Goal: Task Accomplishment & Management: Use online tool/utility

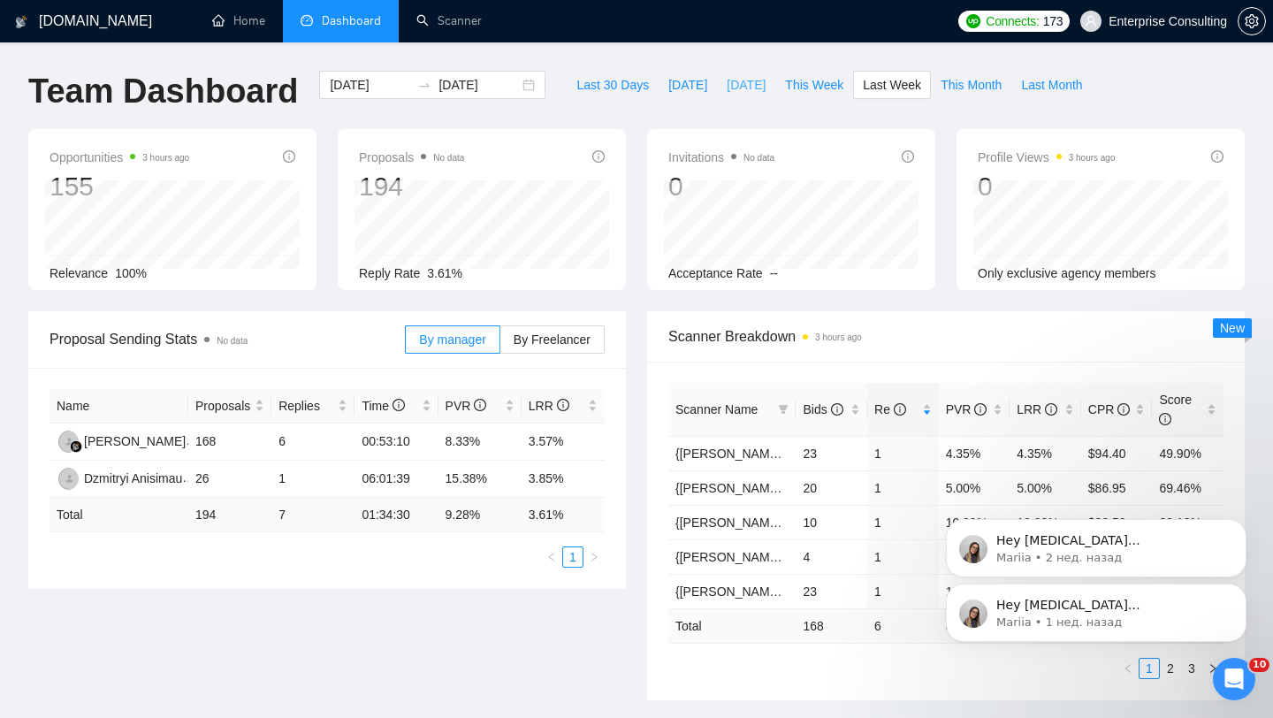
click at [748, 80] on span "[DATE]" at bounding box center [745, 84] width 39 height 19
type input "[DATE]"
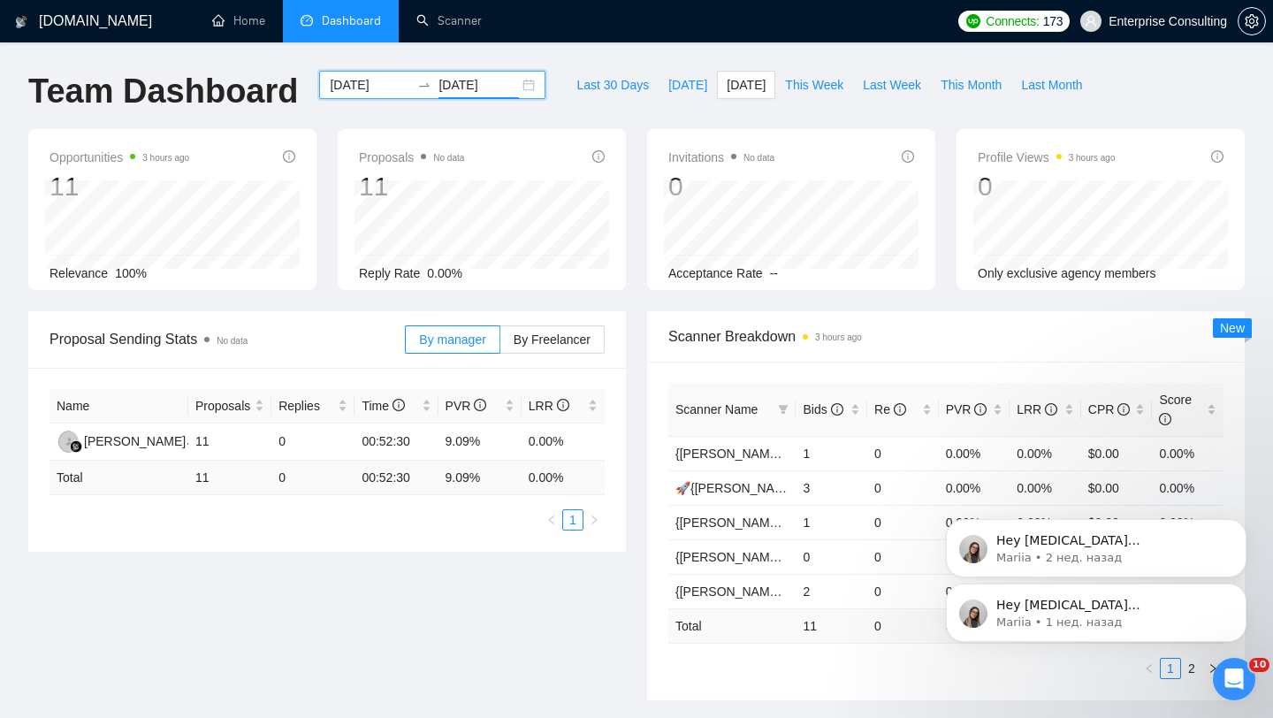
click at [443, 91] on input "[DATE]" at bounding box center [478, 84] width 80 height 19
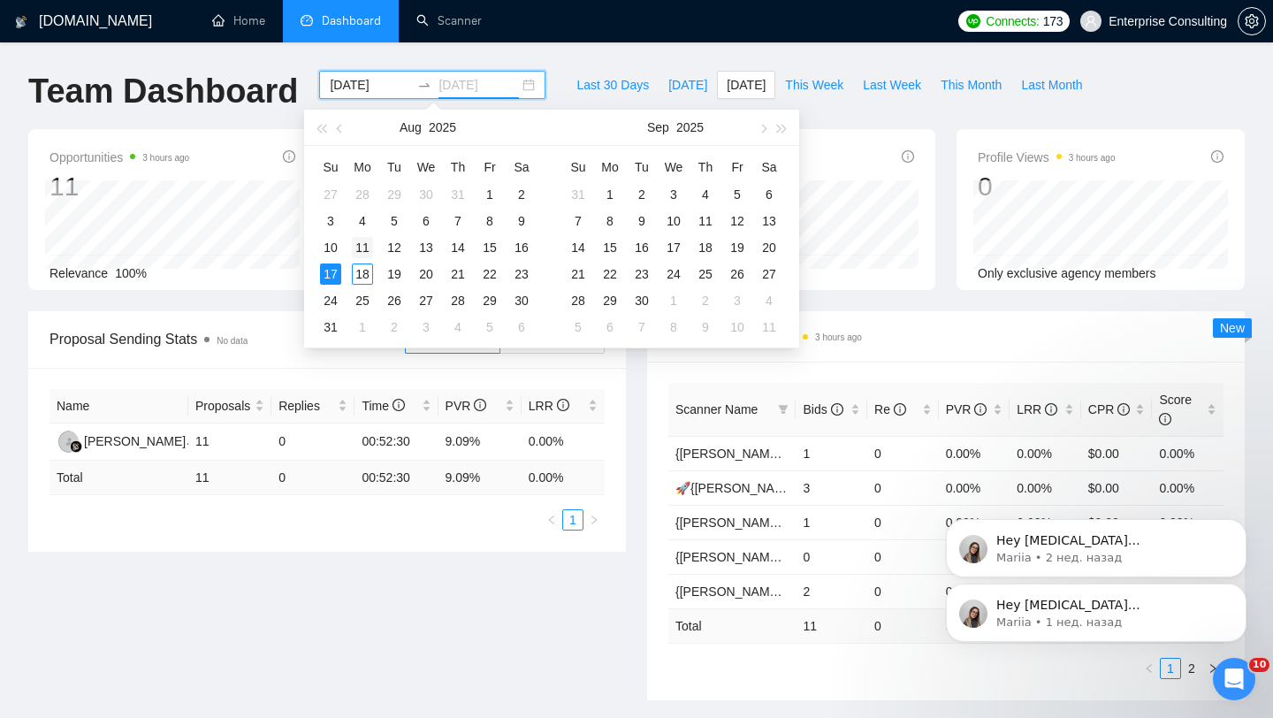
type input "[DATE]"
click at [363, 246] on div "11" at bounding box center [362, 247] width 21 height 21
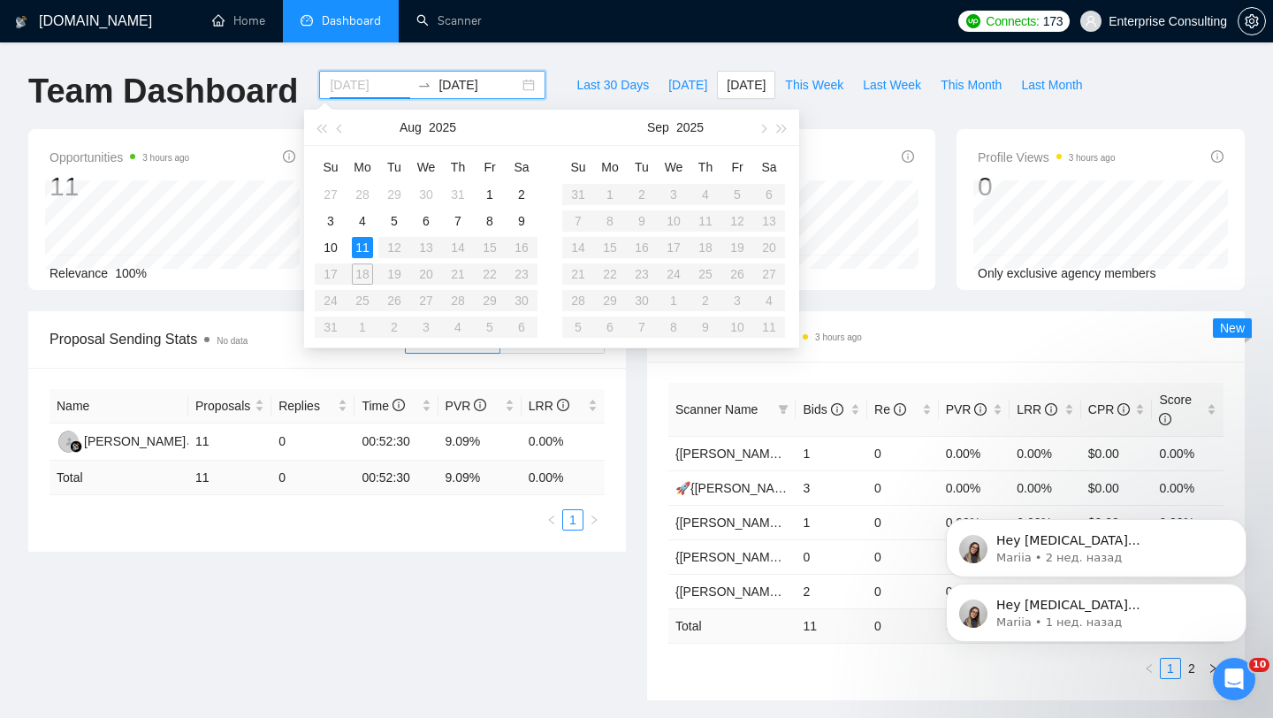
click at [361, 247] on div "11" at bounding box center [362, 247] width 21 height 21
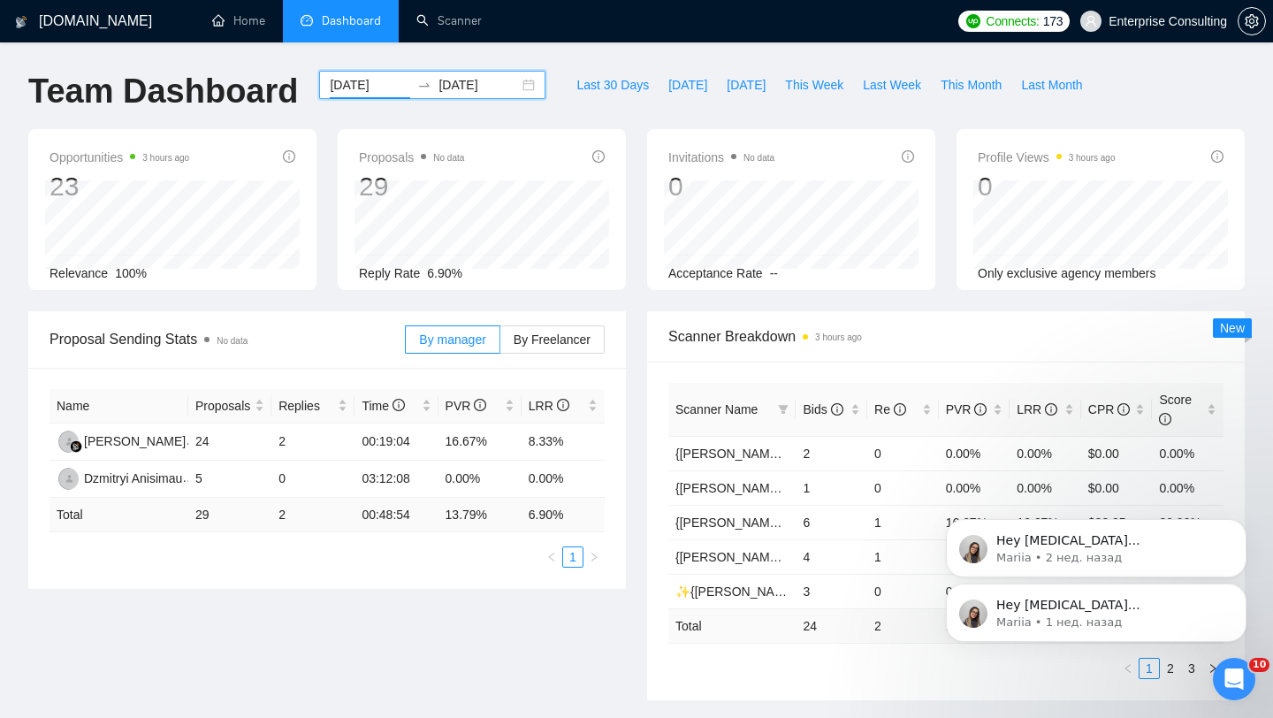
click at [383, 87] on input "[DATE]" at bounding box center [370, 84] width 80 height 19
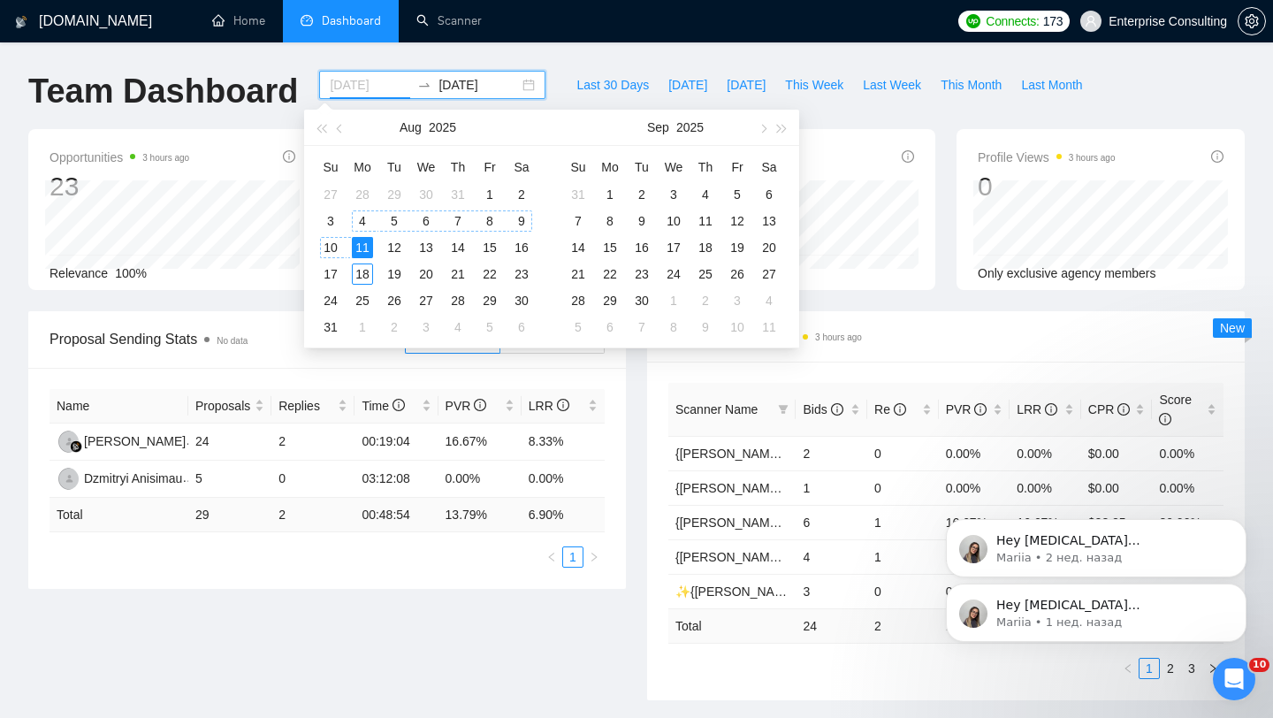
type input "[DATE]"
click at [369, 252] on div "11" at bounding box center [362, 247] width 21 height 21
type input "[DATE]"
click at [491, 249] on div "15" at bounding box center [489, 247] width 21 height 21
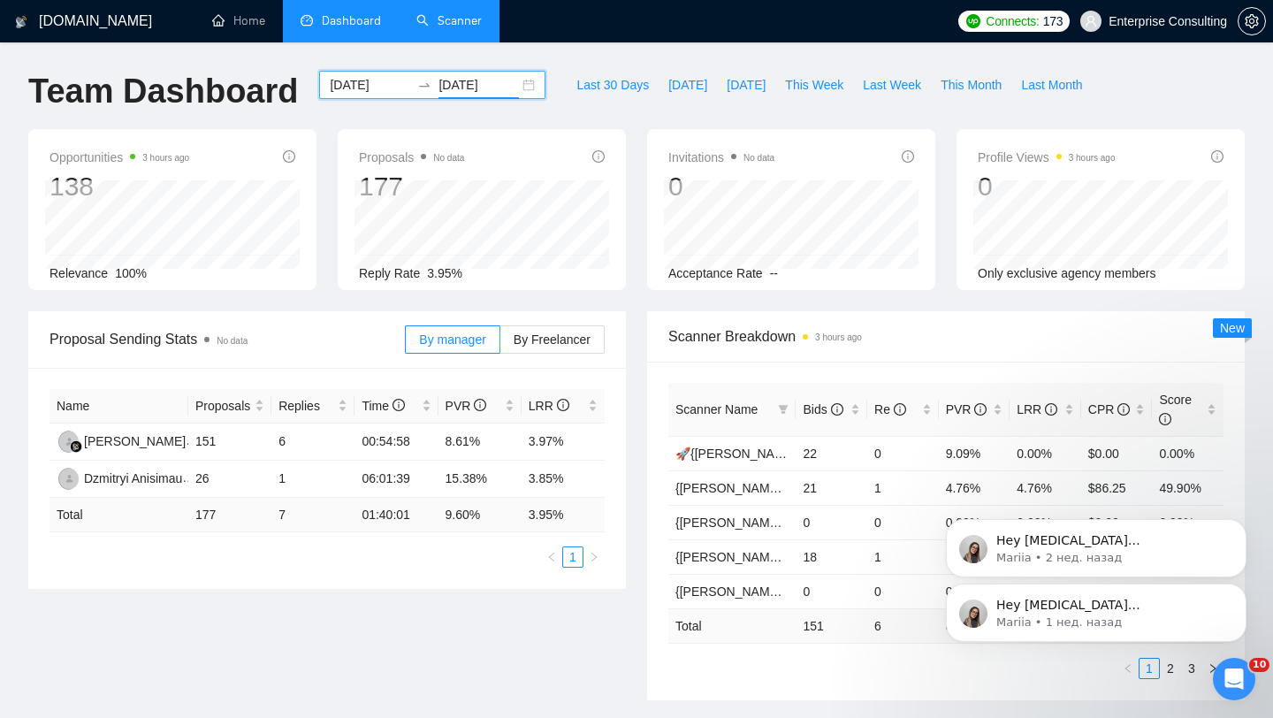
click at [440, 18] on link "Scanner" at bounding box center [448, 20] width 65 height 15
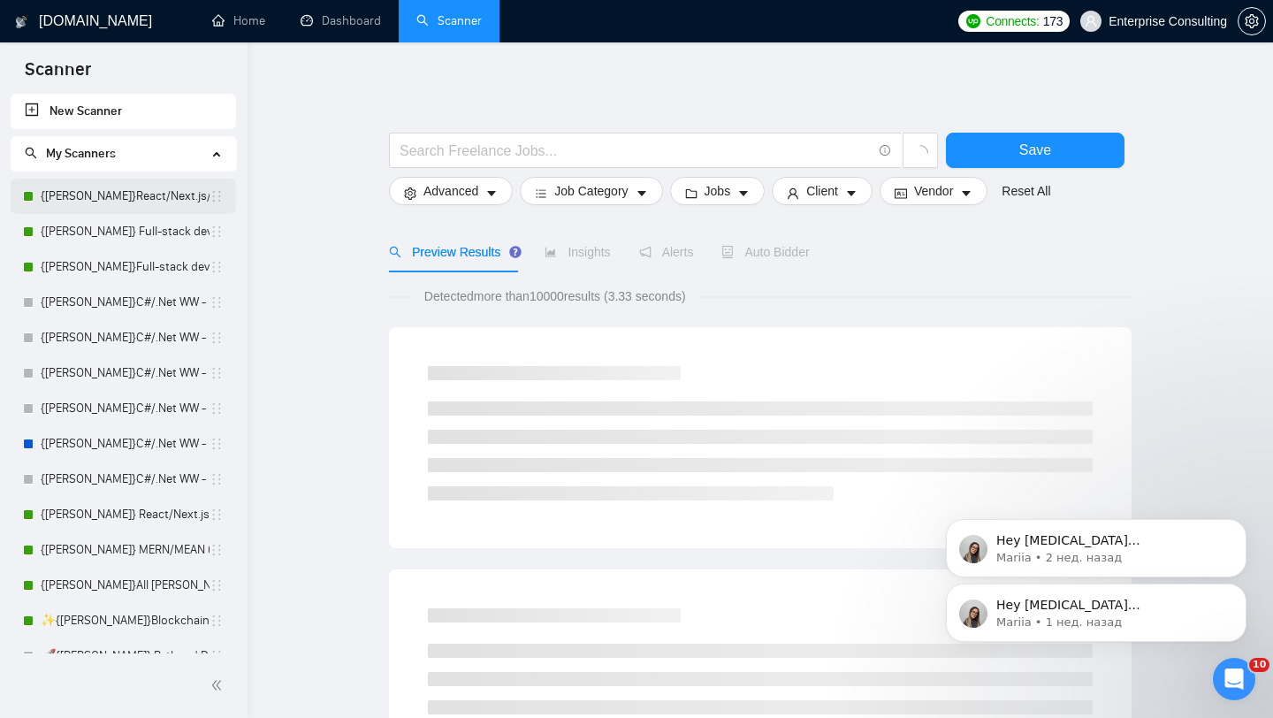
click at [122, 198] on link "{[PERSON_NAME]}React/Next.js/Node.js (Long-term, All Niches)" at bounding box center [125, 196] width 169 height 35
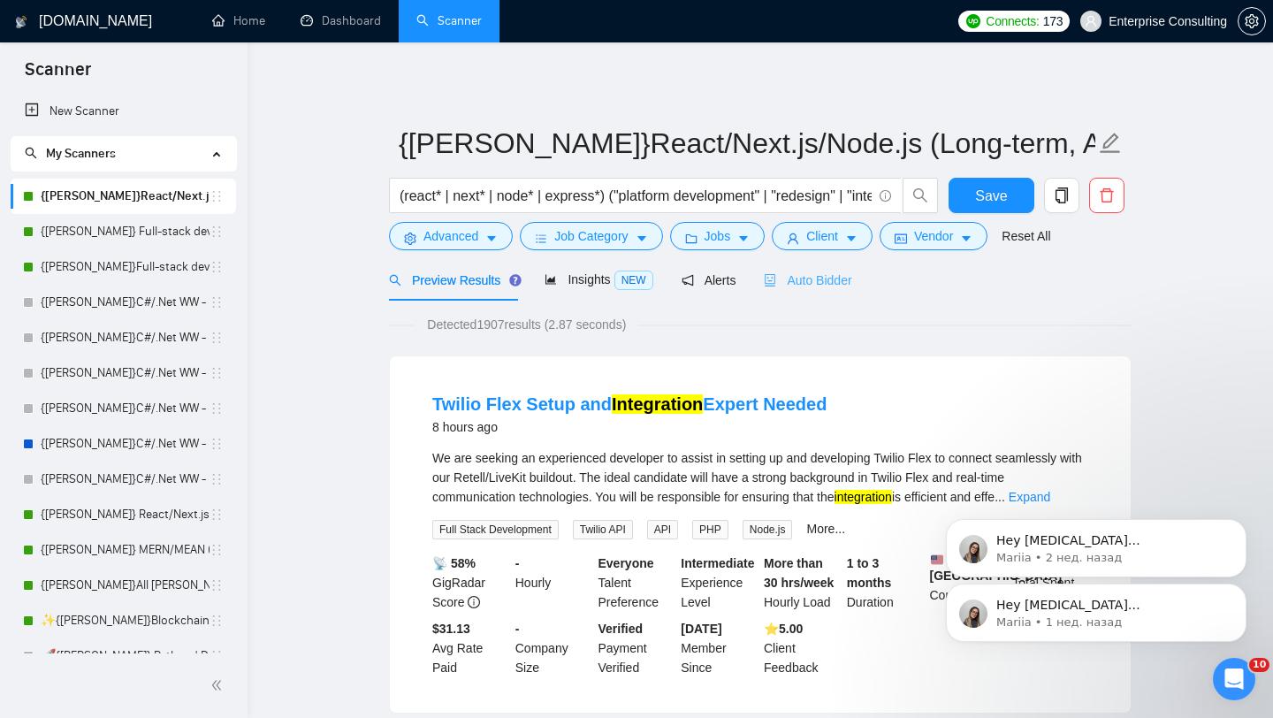
click at [817, 291] on div "Auto Bidder" at bounding box center [807, 280] width 87 height 42
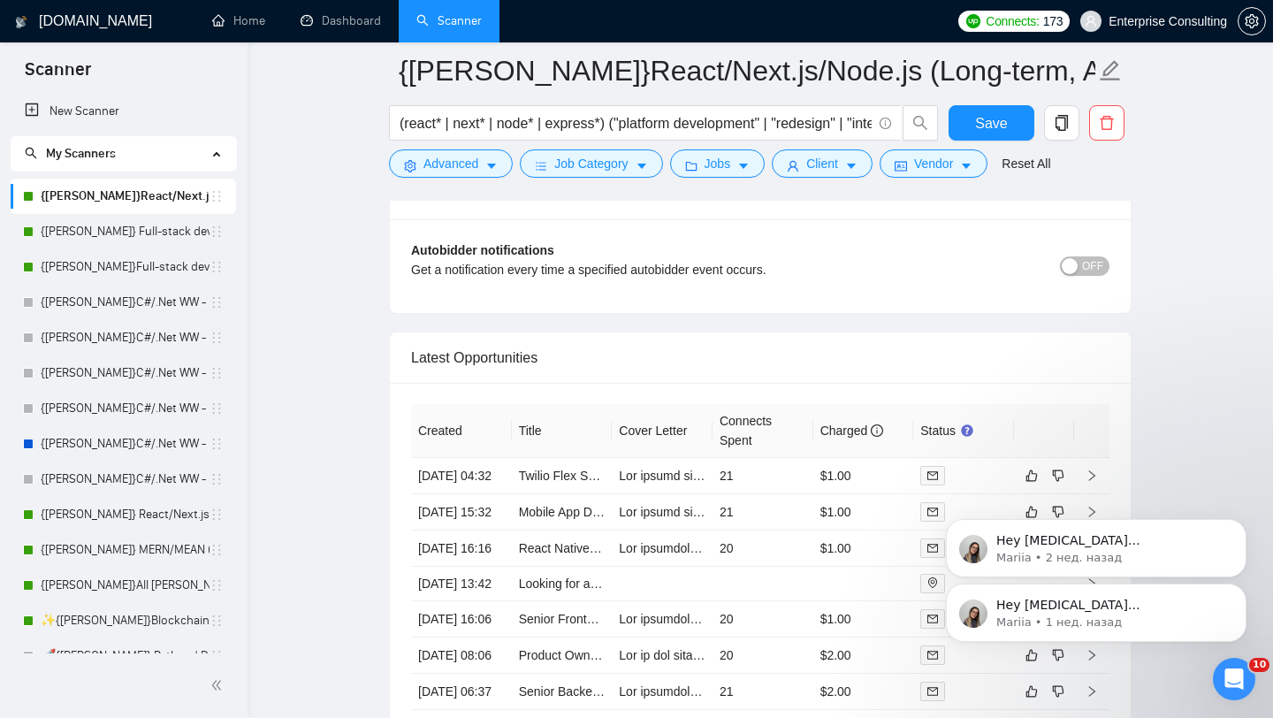
scroll to position [4345, 0]
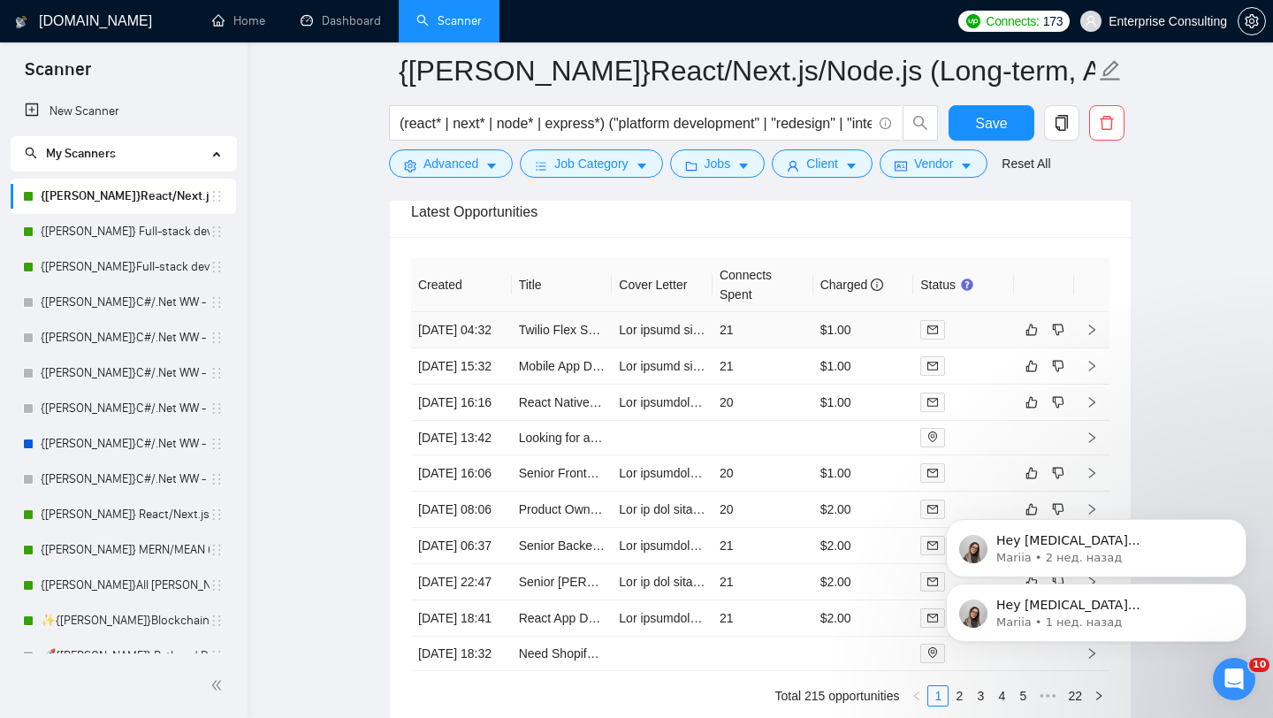
click at [1092, 335] on icon "right" at bounding box center [1092, 329] width 6 height 11
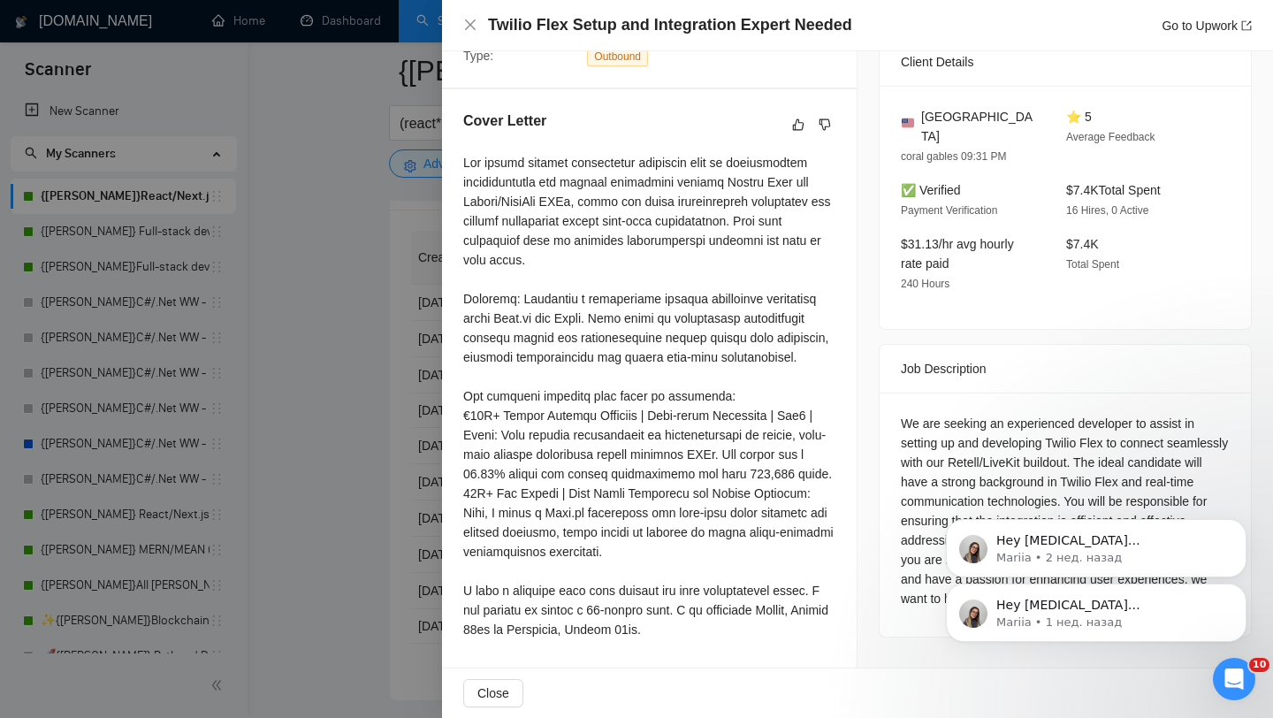
scroll to position [4382, 0]
click at [376, 515] on div at bounding box center [636, 359] width 1273 height 718
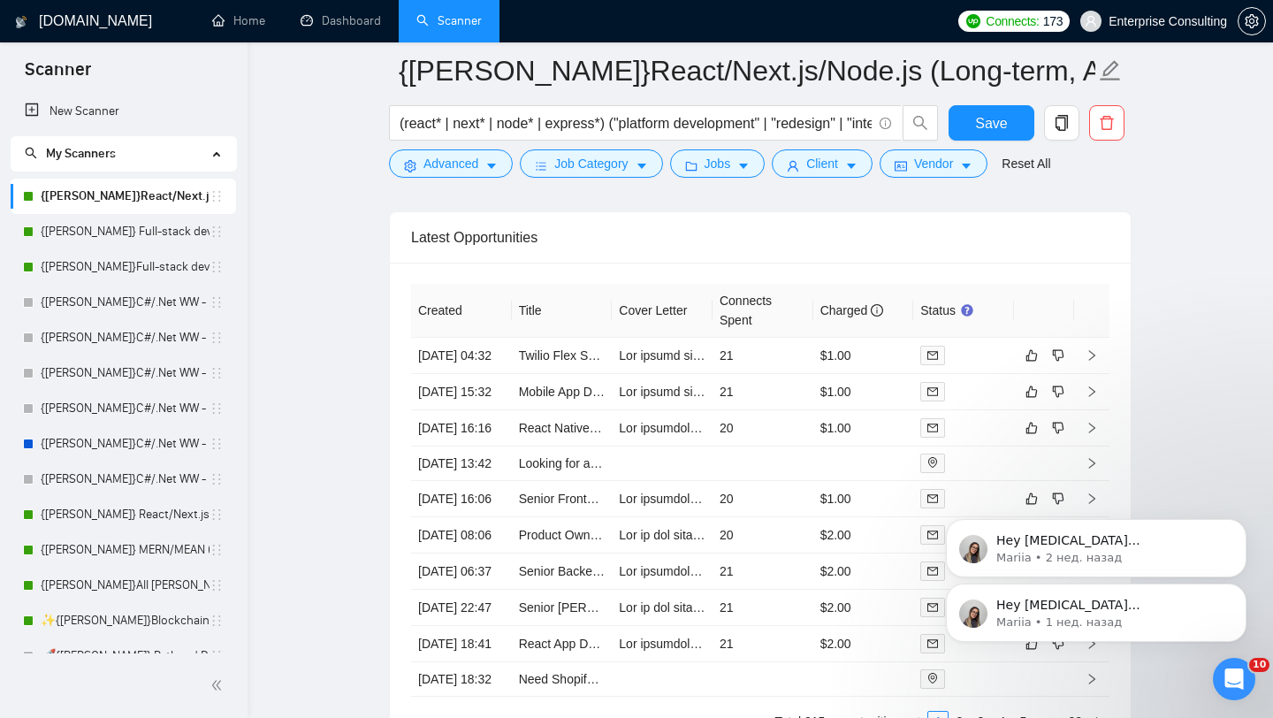
scroll to position [4370, 0]
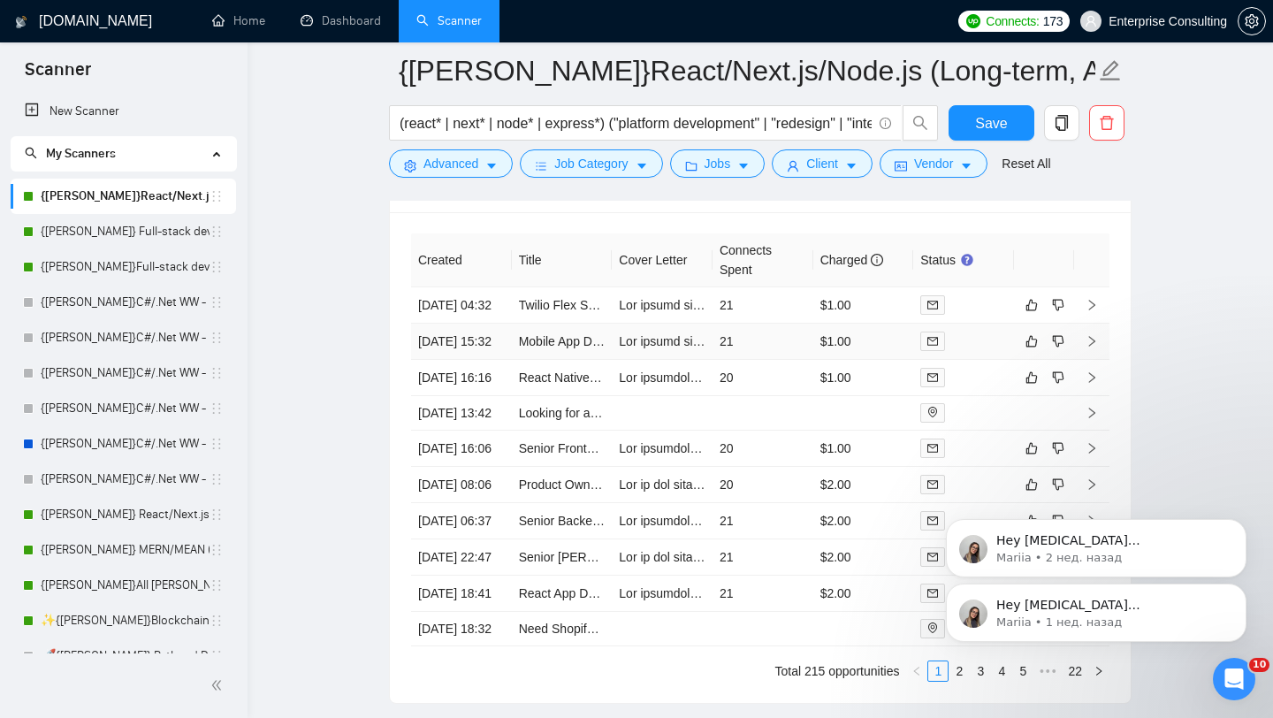
click at [1091, 347] on icon "right" at bounding box center [1091, 341] width 12 height 12
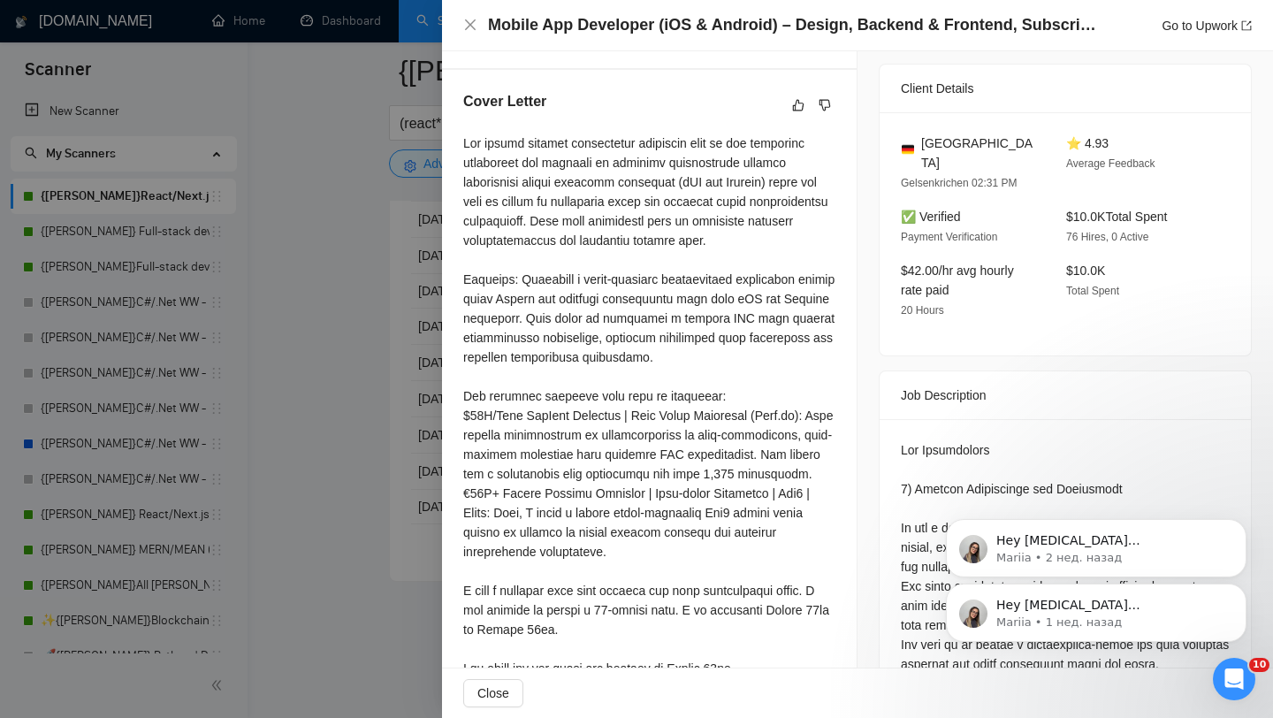
scroll to position [460, 0]
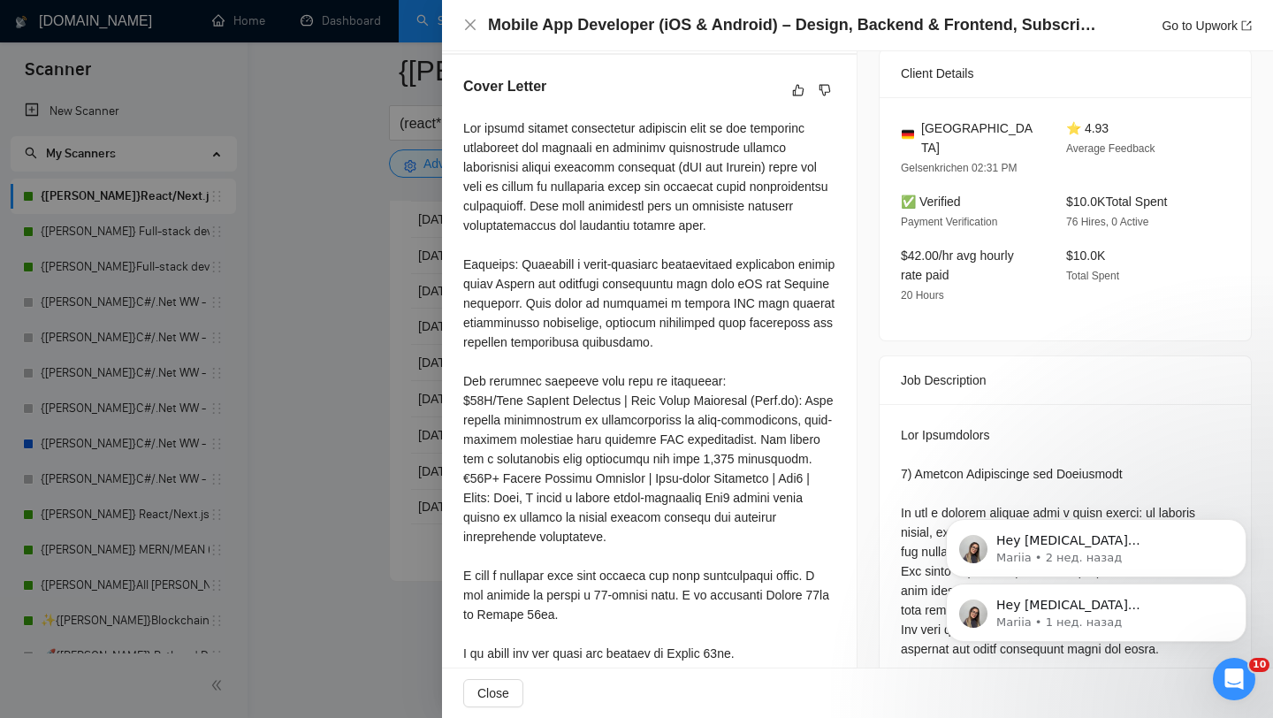
click at [434, 423] on div at bounding box center [636, 359] width 1273 height 718
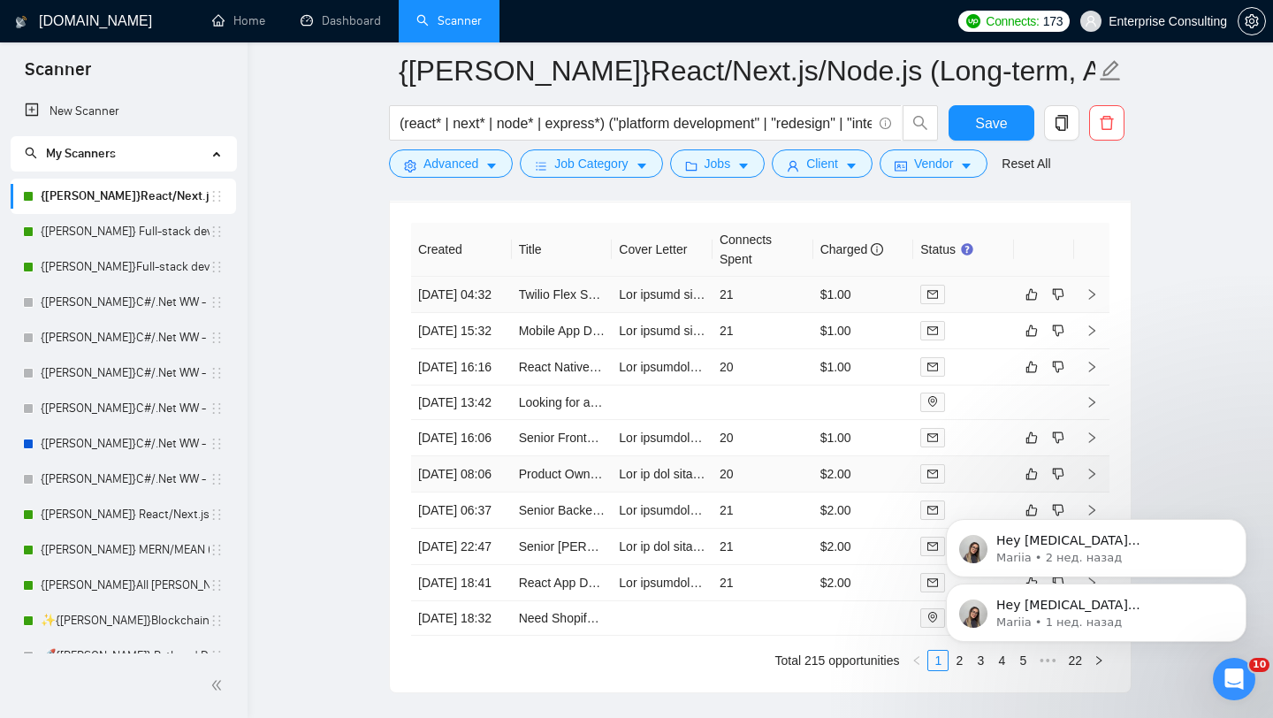
scroll to position [4367, 0]
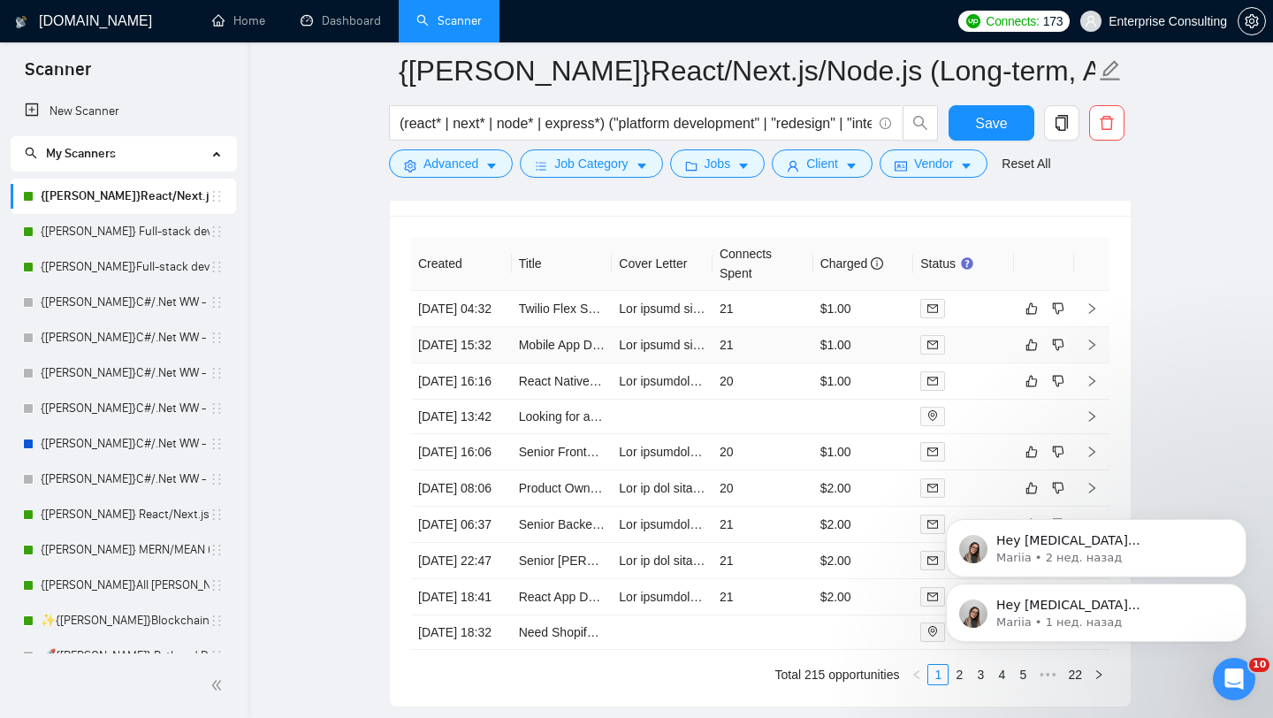
click at [1094, 351] on icon "right" at bounding box center [1091, 344] width 12 height 12
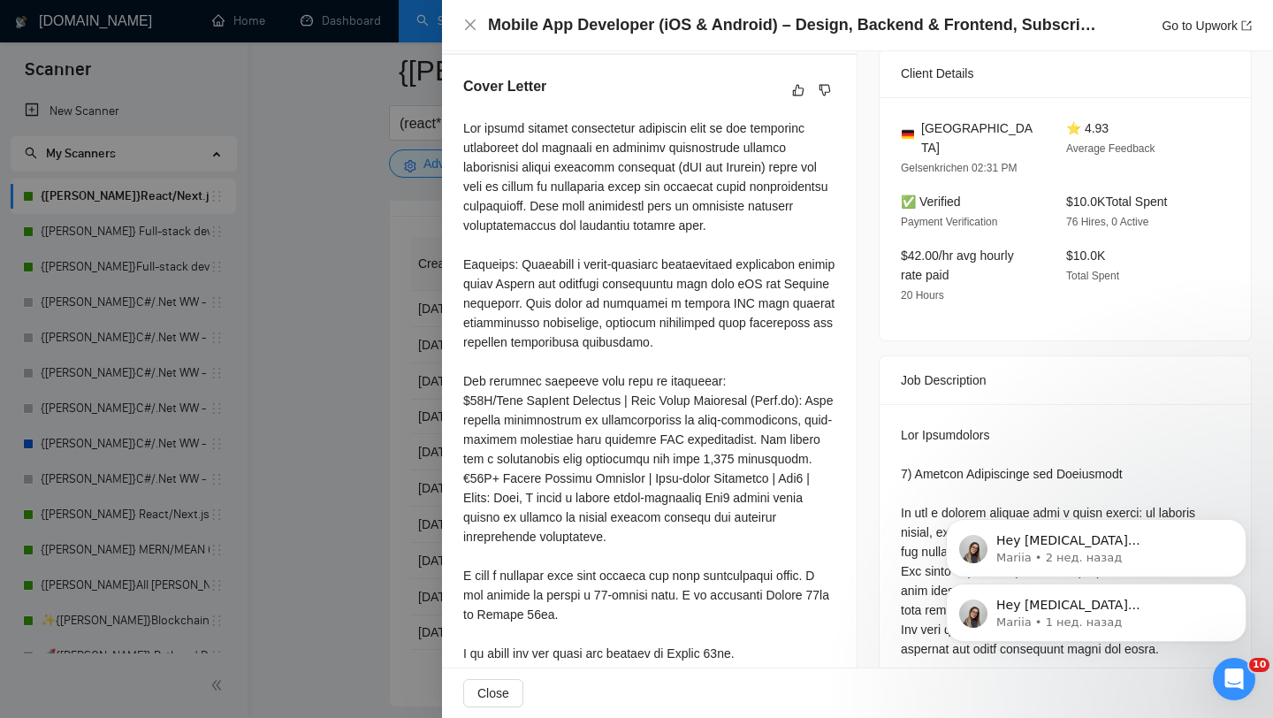
click at [398, 357] on div at bounding box center [636, 359] width 1273 height 718
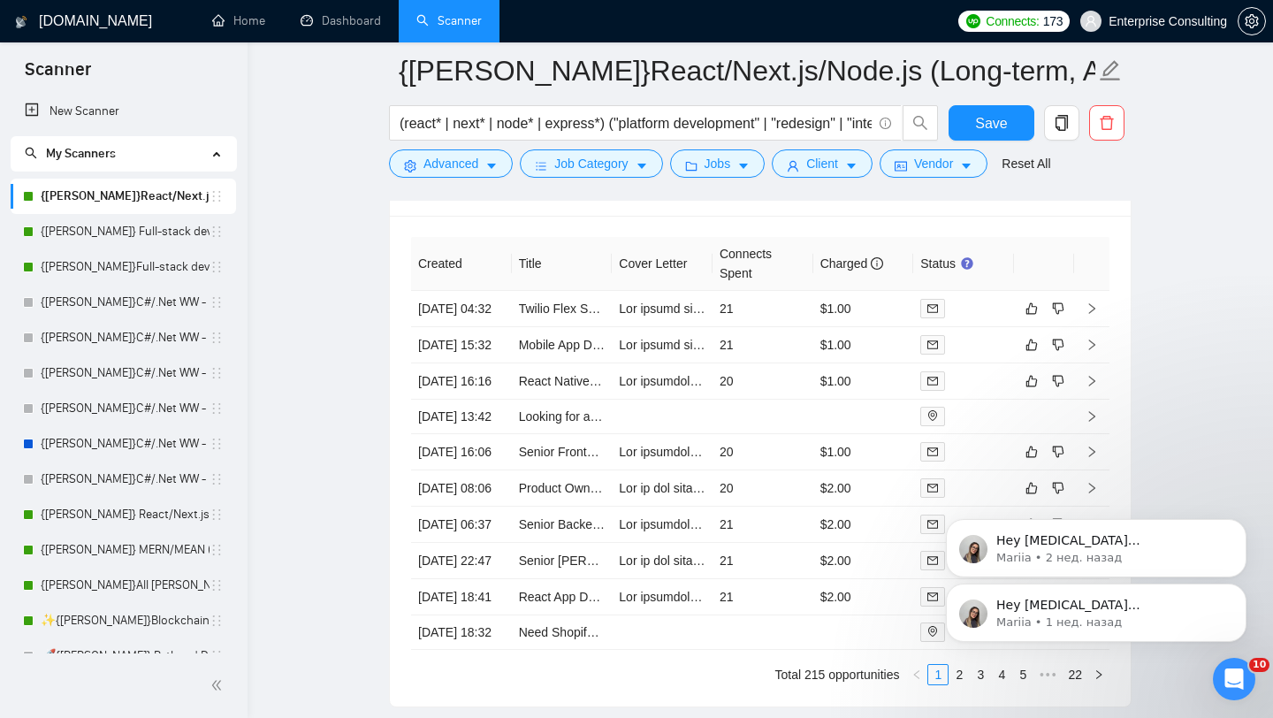
click at [1079, 423] on div "Hey [MEDICAL_DATA][PERSON_NAME][EMAIL_ADDRESS][DOMAIN_NAME], Looks like your Up…" at bounding box center [1095, 531] width 325 height 221
click at [1084, 426] on div "Hey [MEDICAL_DATA][PERSON_NAME][EMAIL_ADDRESS][DOMAIN_NAME], Looks like your Up…" at bounding box center [1095, 531] width 325 height 221
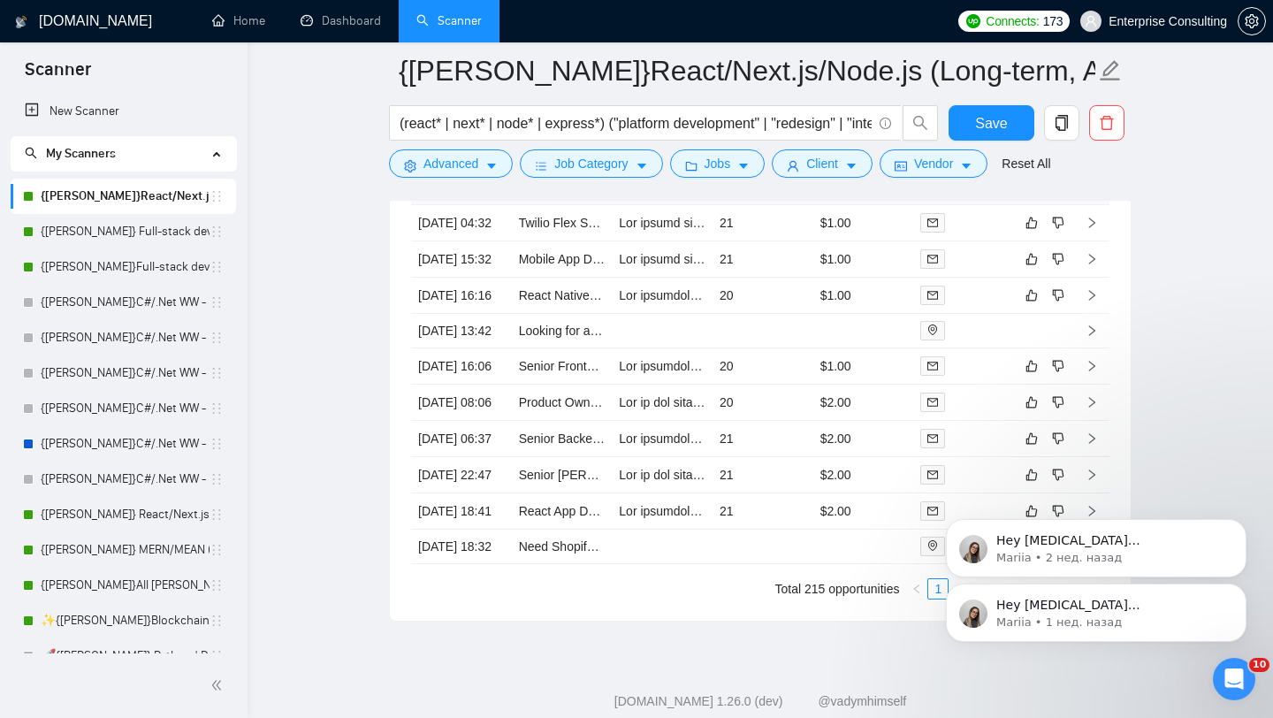
scroll to position [4454, 0]
click at [1083, 439] on div "Hey [MEDICAL_DATA][PERSON_NAME][EMAIL_ADDRESS][DOMAIN_NAME], Looks like your Up…" at bounding box center [1095, 531] width 325 height 221
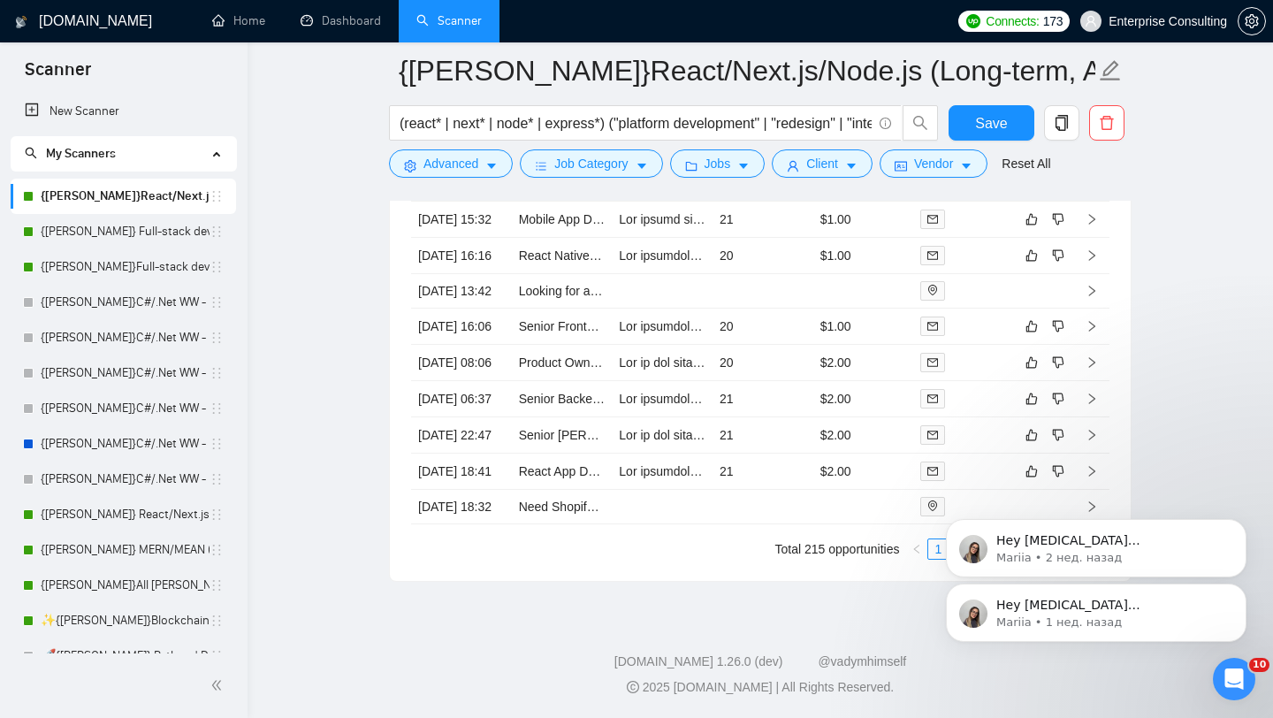
scroll to position [4542, 0]
click at [1091, 369] on icon "right" at bounding box center [1091, 362] width 12 height 12
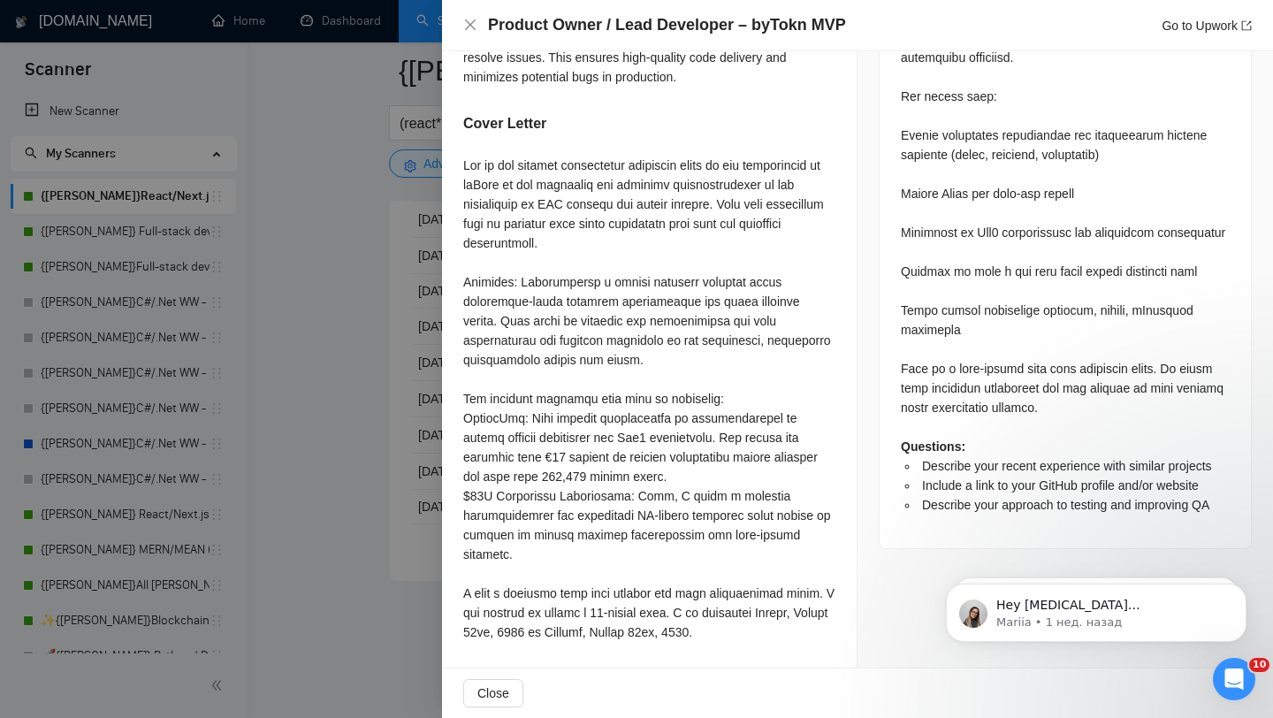
scroll to position [1111, 0]
click at [374, 439] on div at bounding box center [636, 359] width 1273 height 718
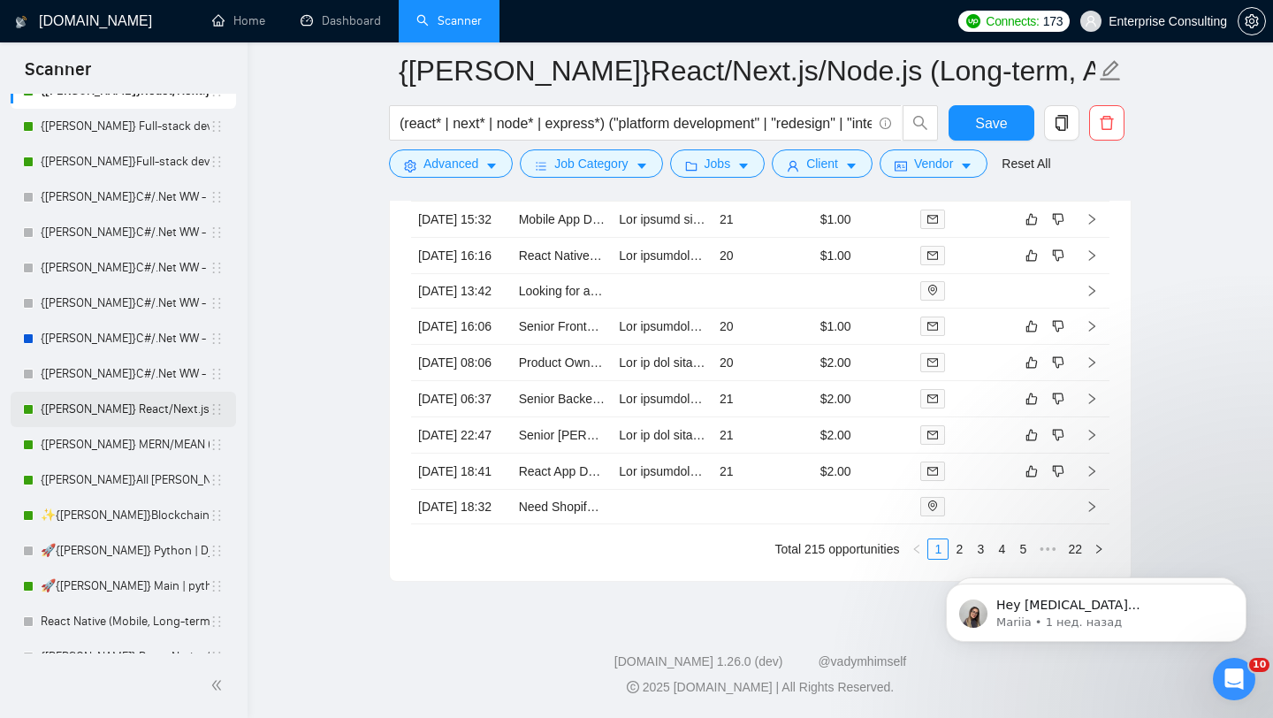
scroll to position [108, 0]
click at [108, 521] on link "✨{[PERSON_NAME]}Blockchain WW" at bounding box center [125, 512] width 169 height 35
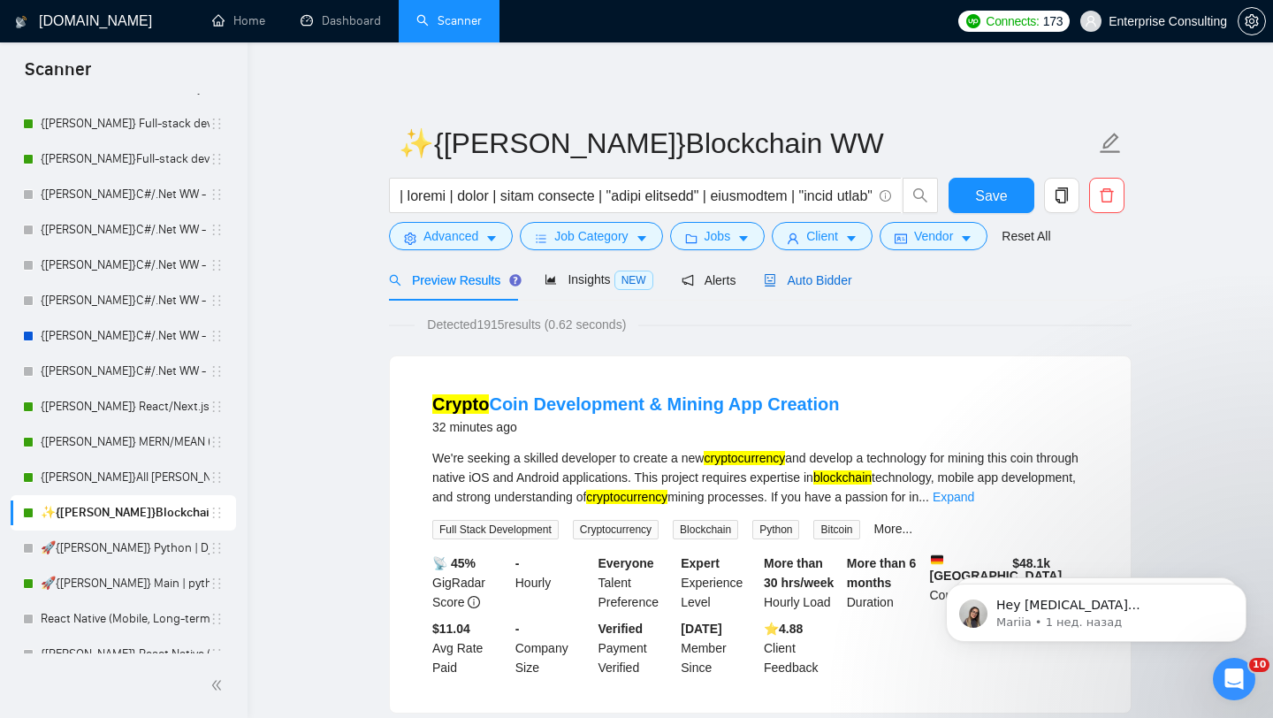
click at [825, 286] on span "Auto Bidder" at bounding box center [807, 280] width 87 height 14
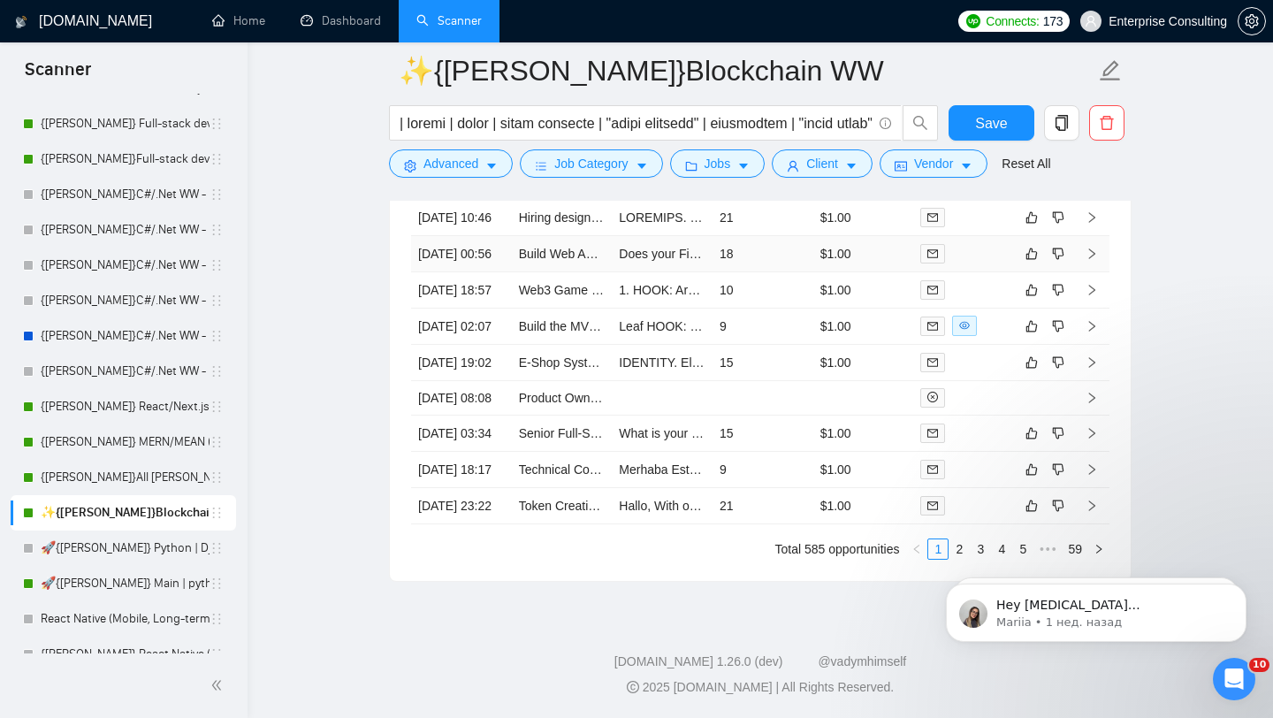
scroll to position [4233, 0]
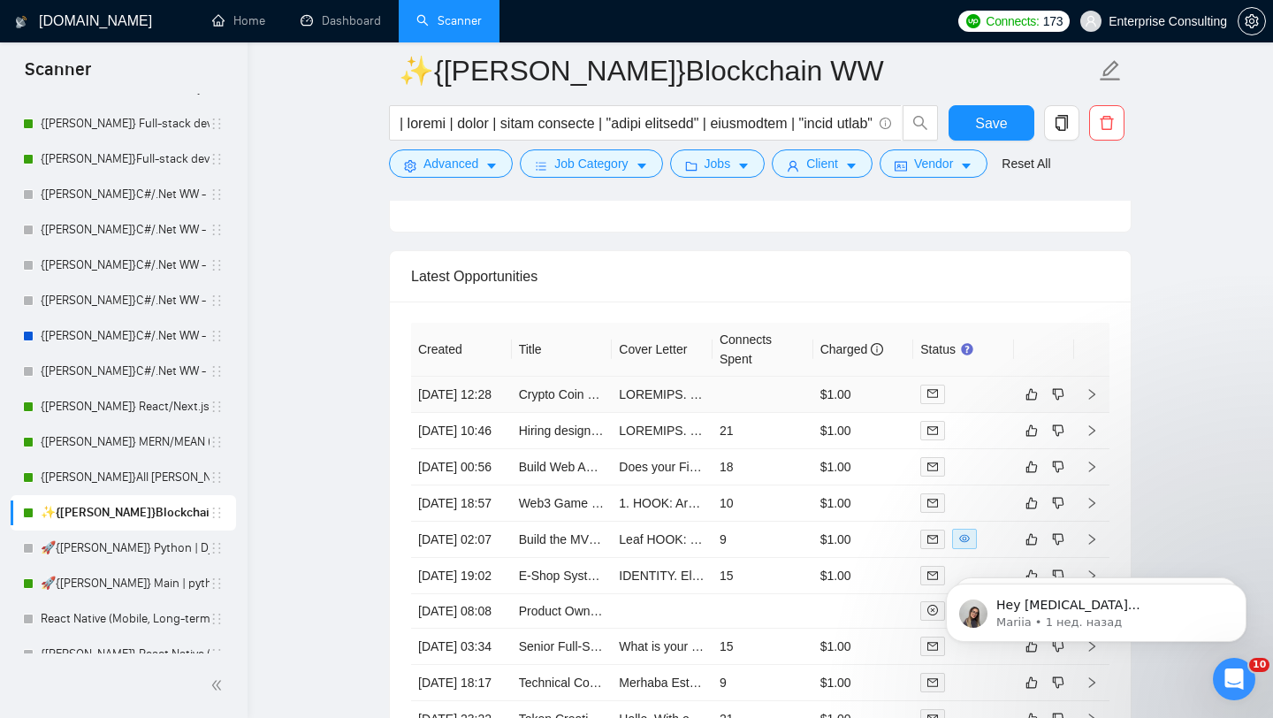
click at [1095, 400] on icon "right" at bounding box center [1091, 394] width 12 height 12
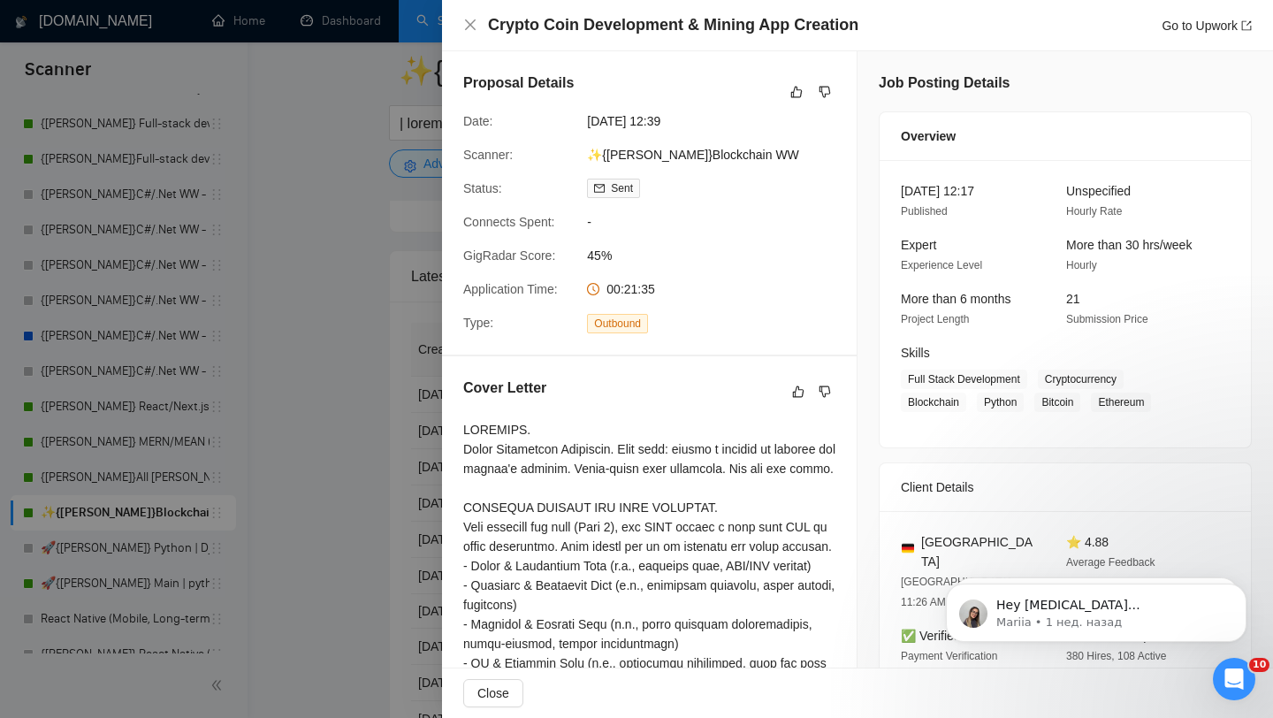
click at [441, 347] on div at bounding box center [636, 359] width 1273 height 718
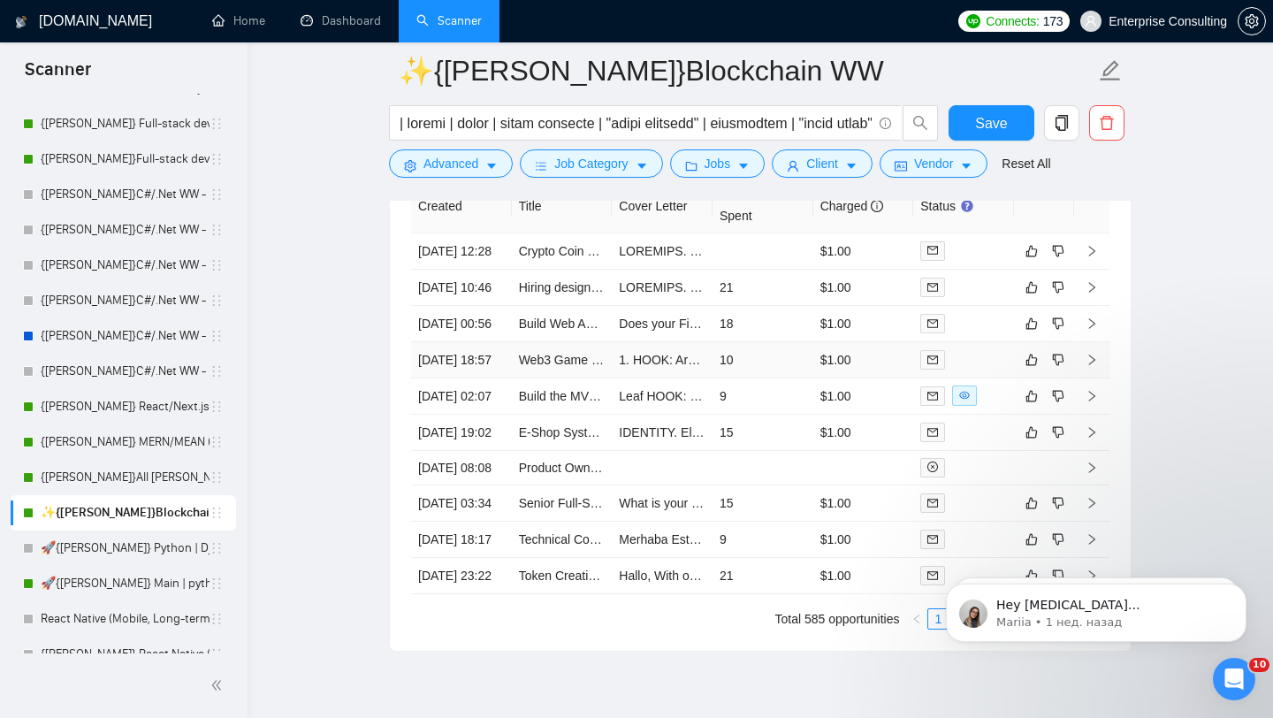
scroll to position [4377, 0]
click at [1092, 292] on icon "right" at bounding box center [1092, 286] width 6 height 11
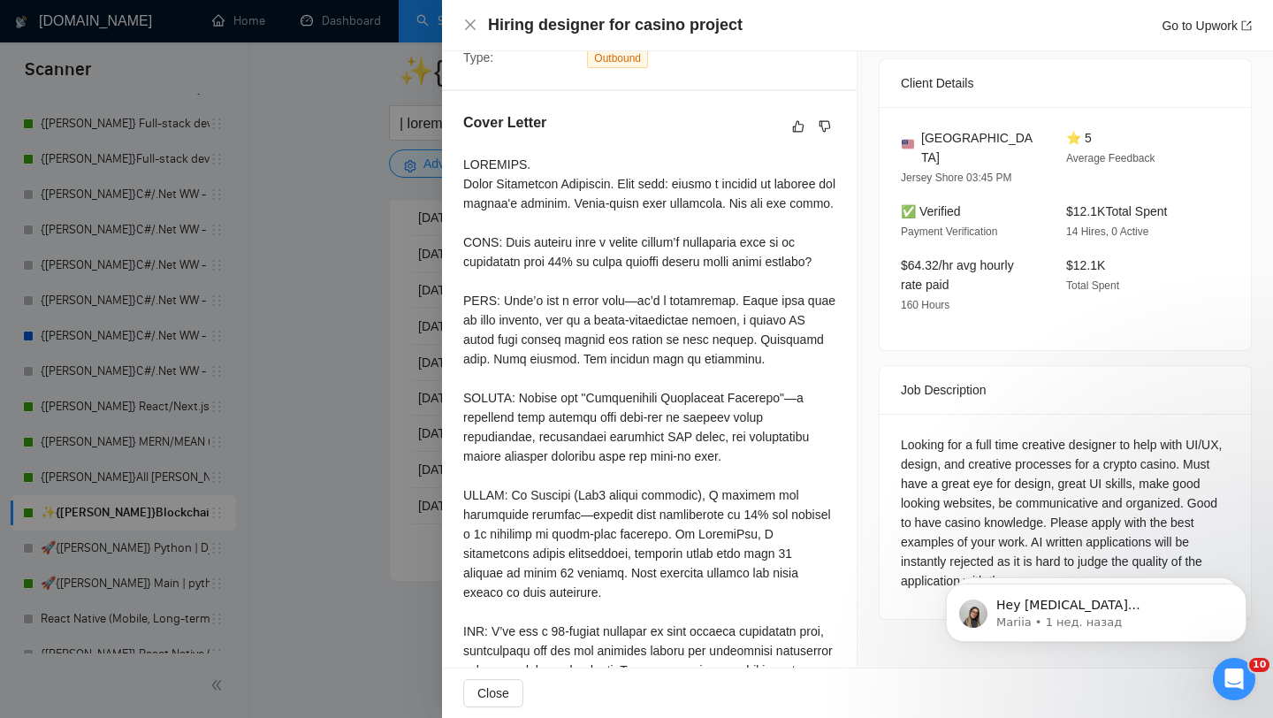
scroll to position [390, 0]
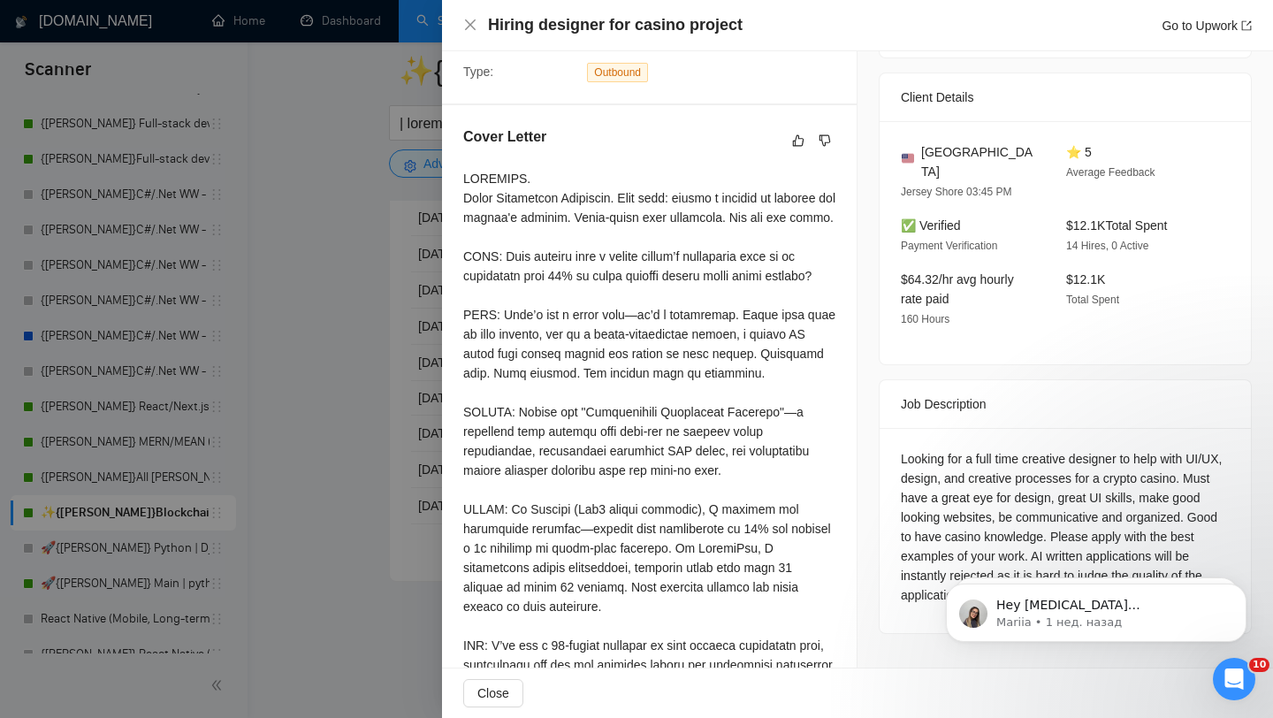
click at [438, 390] on div at bounding box center [636, 359] width 1273 height 718
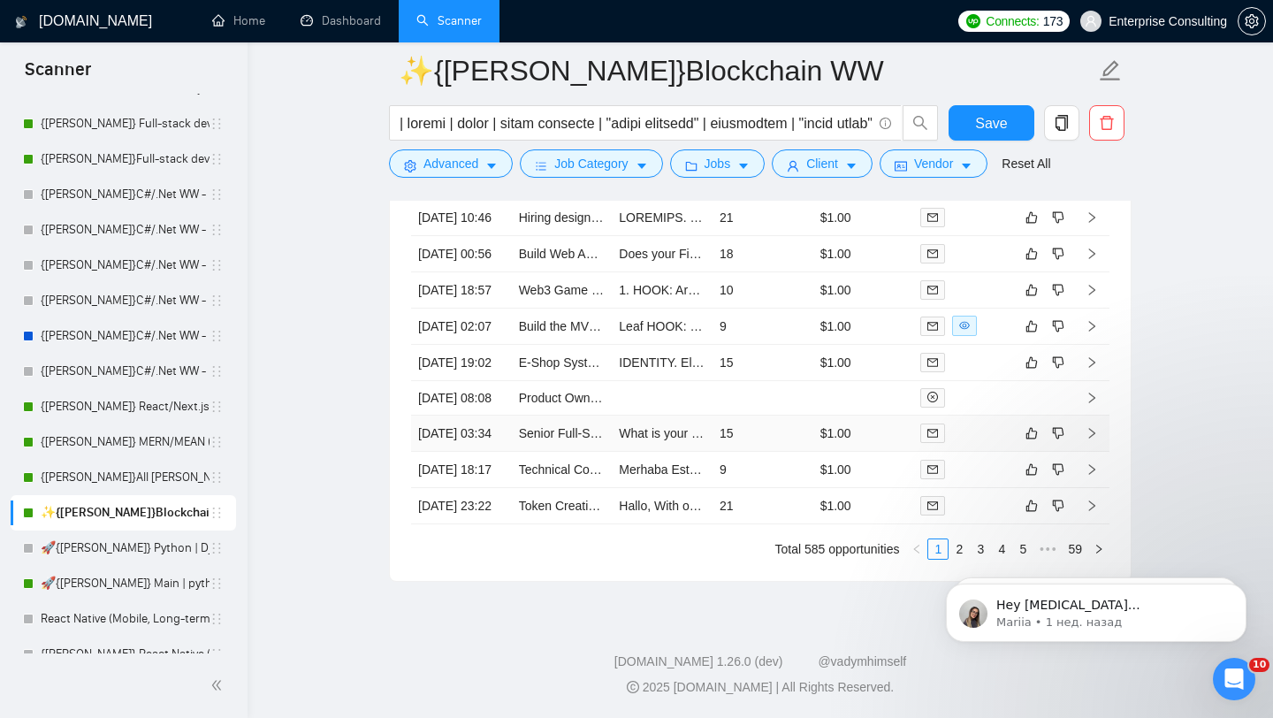
click at [1093, 438] on icon "right" at bounding box center [1092, 433] width 6 height 11
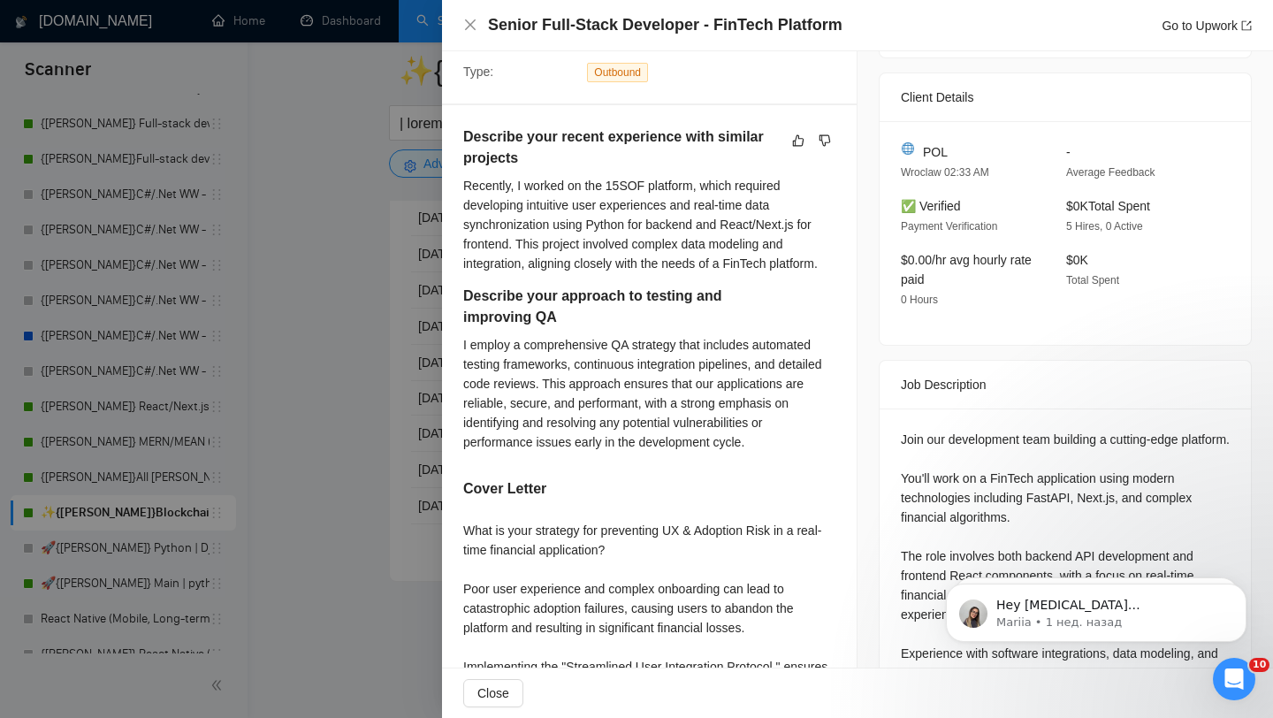
scroll to position [672, 0]
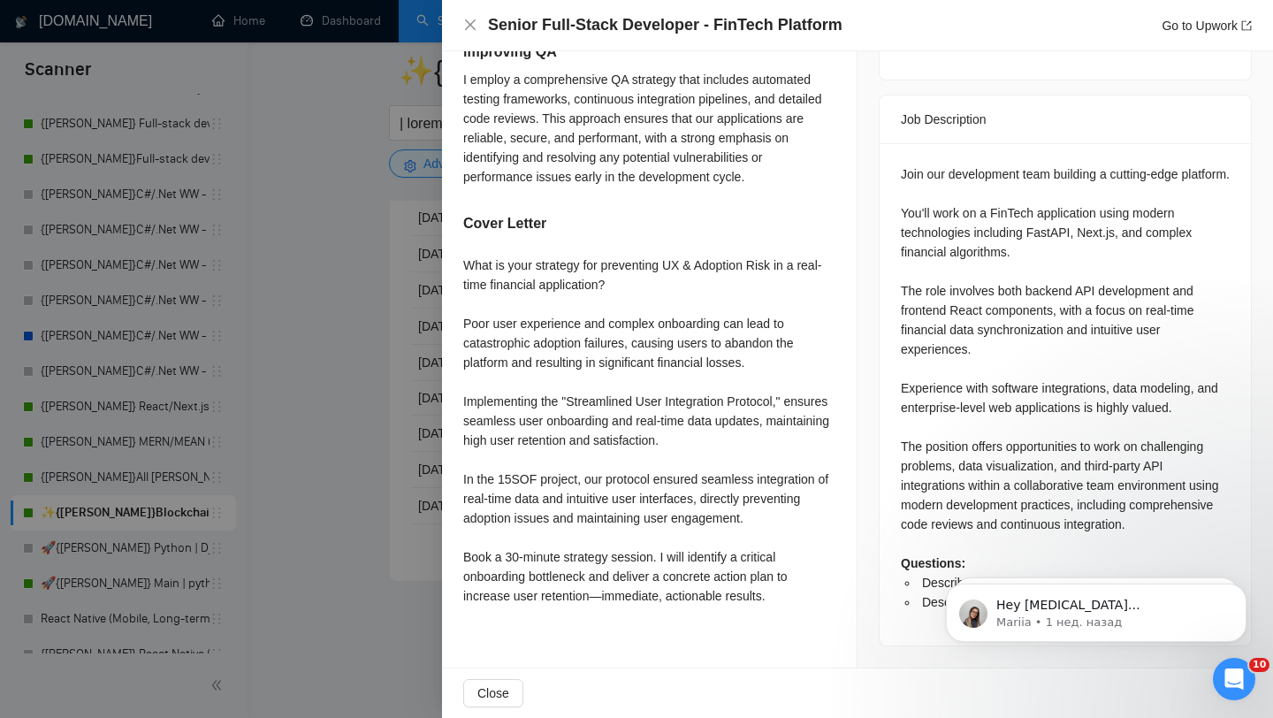
click at [398, 344] on div at bounding box center [636, 359] width 1273 height 718
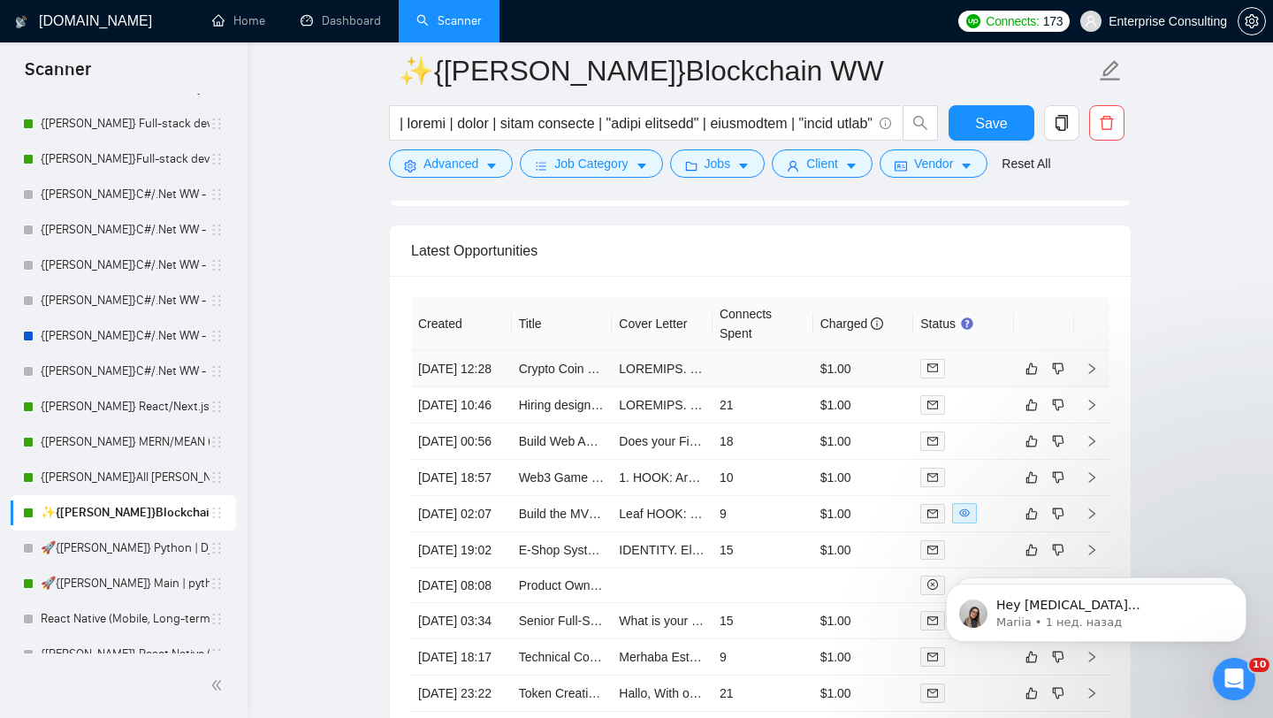
scroll to position [4258, 0]
click at [1092, 375] on icon "right" at bounding box center [1092, 369] width 6 height 11
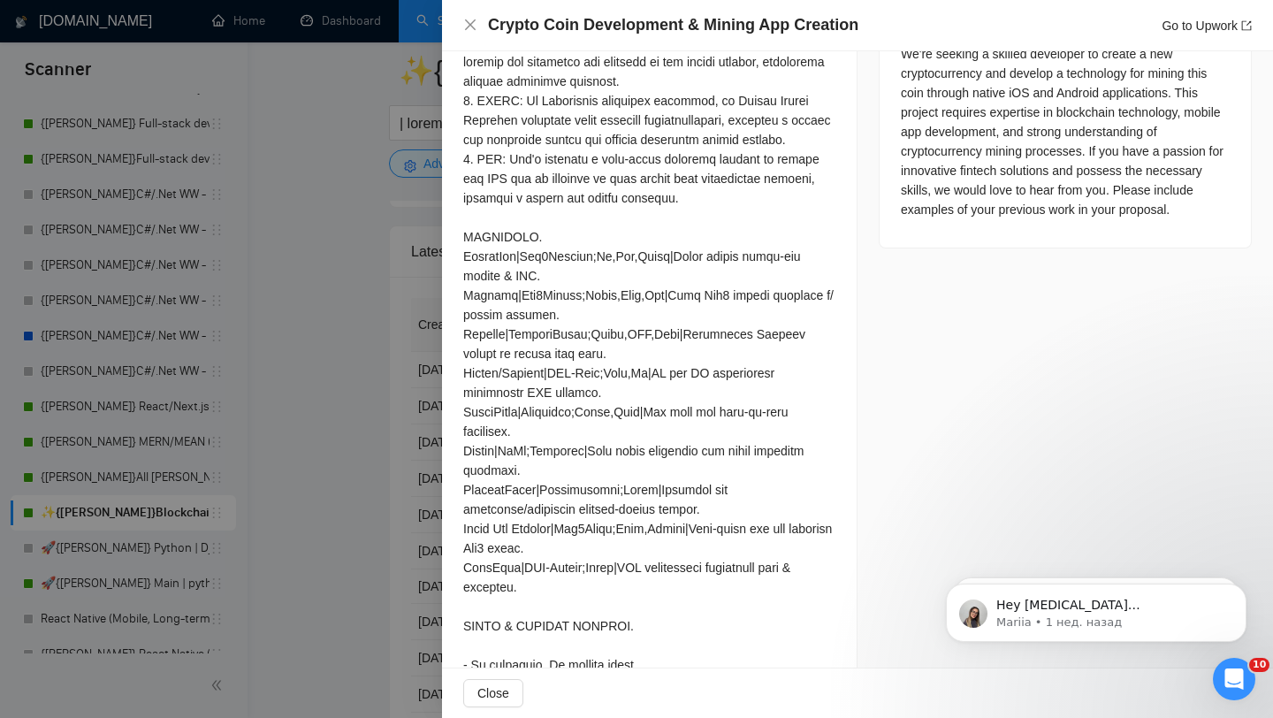
scroll to position [814, 0]
click at [318, 452] on div at bounding box center [636, 359] width 1273 height 718
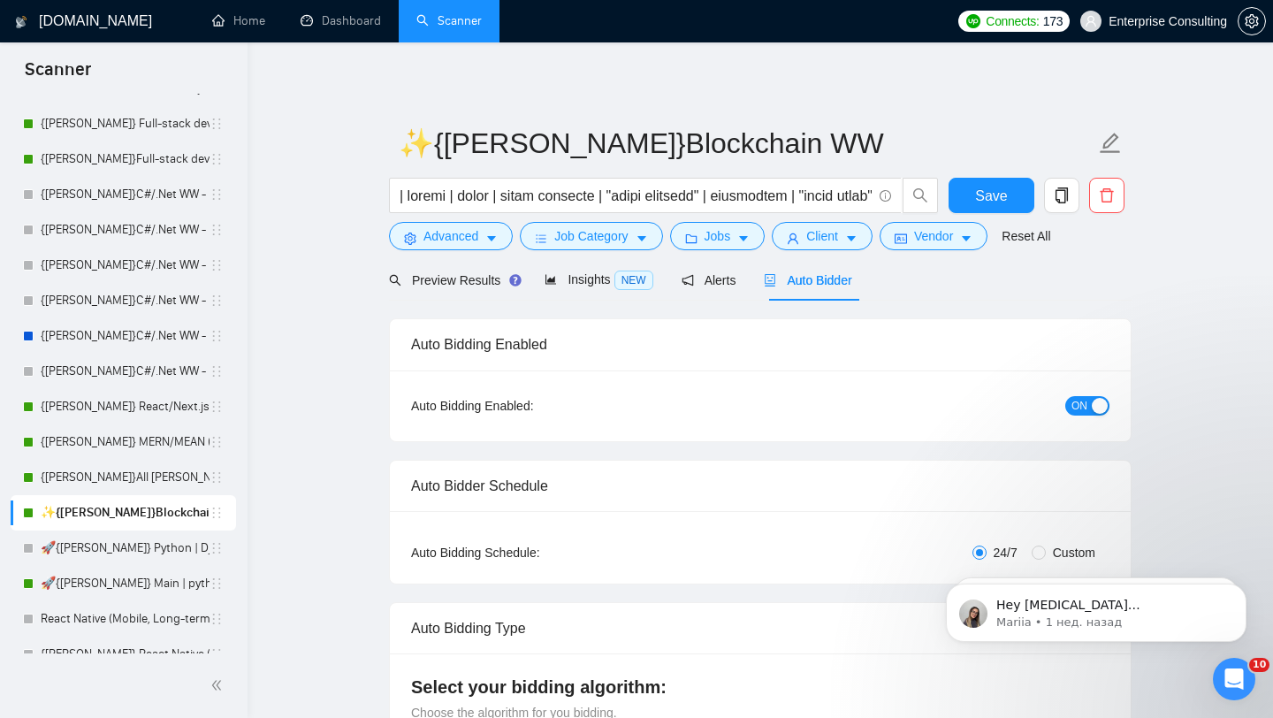
click at [1079, 399] on span "ON" at bounding box center [1079, 405] width 16 height 19
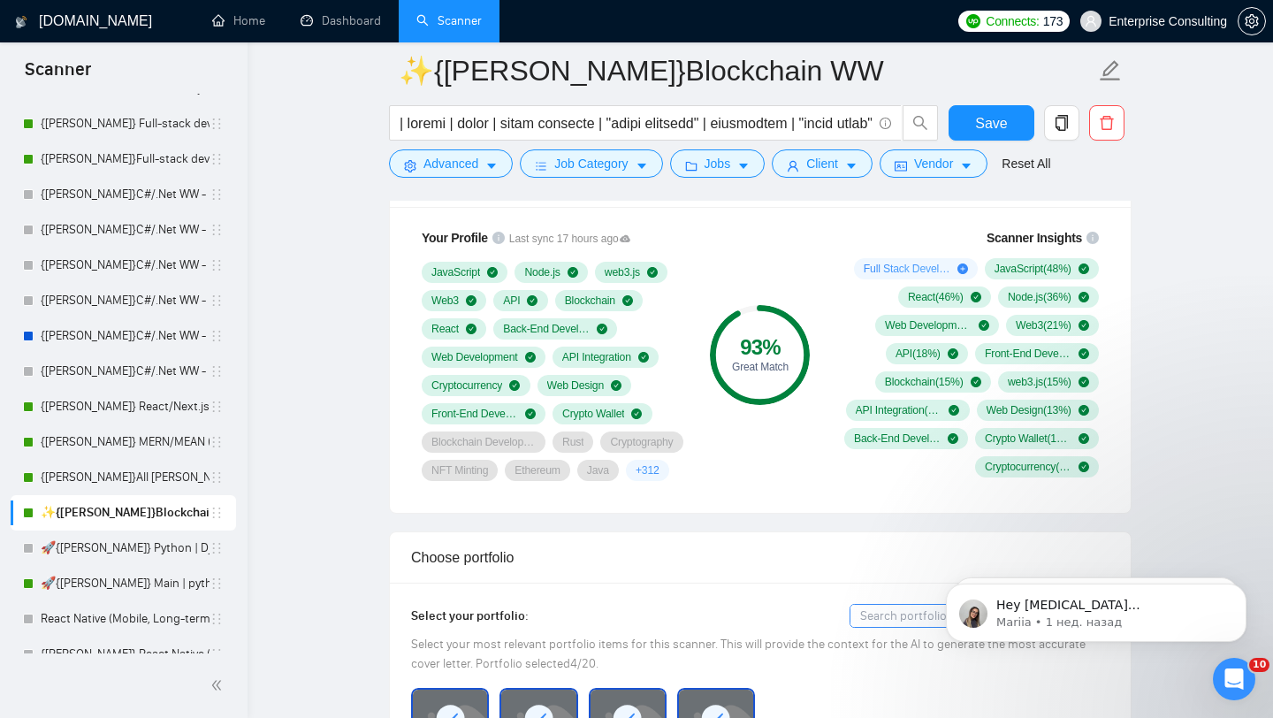
scroll to position [1272, 0]
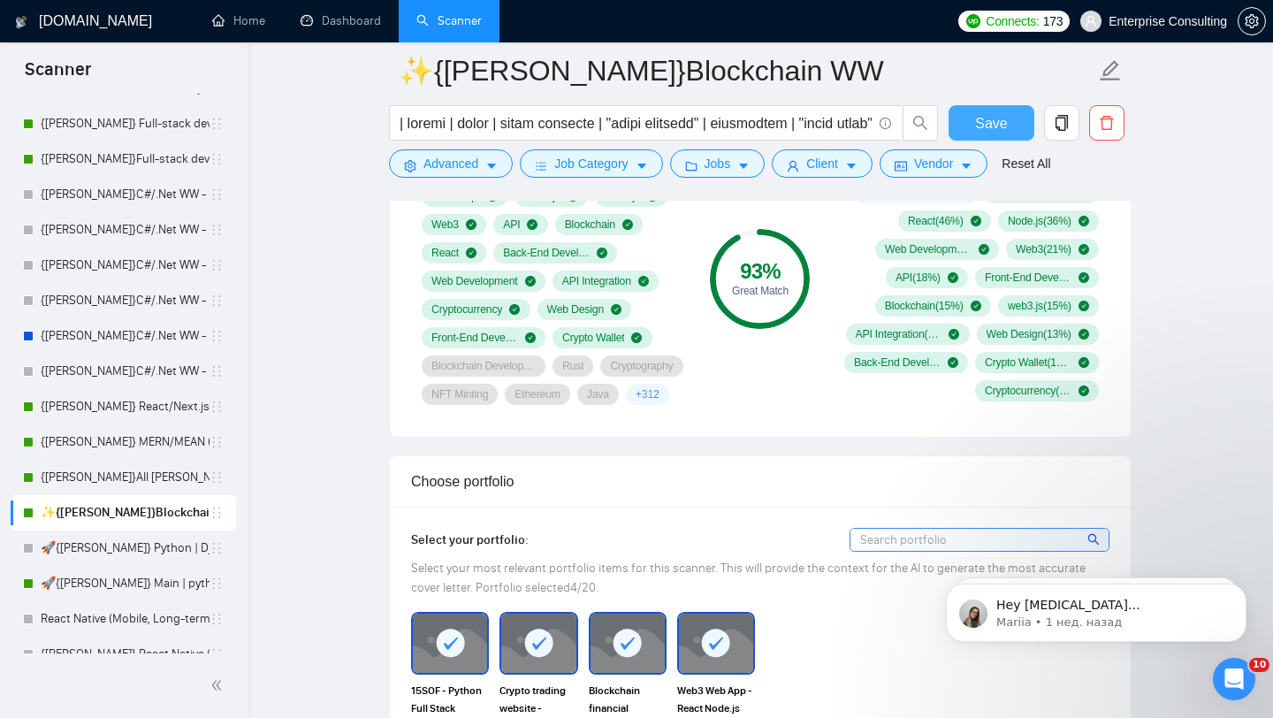
click at [971, 115] on button "Save" at bounding box center [991, 122] width 86 height 35
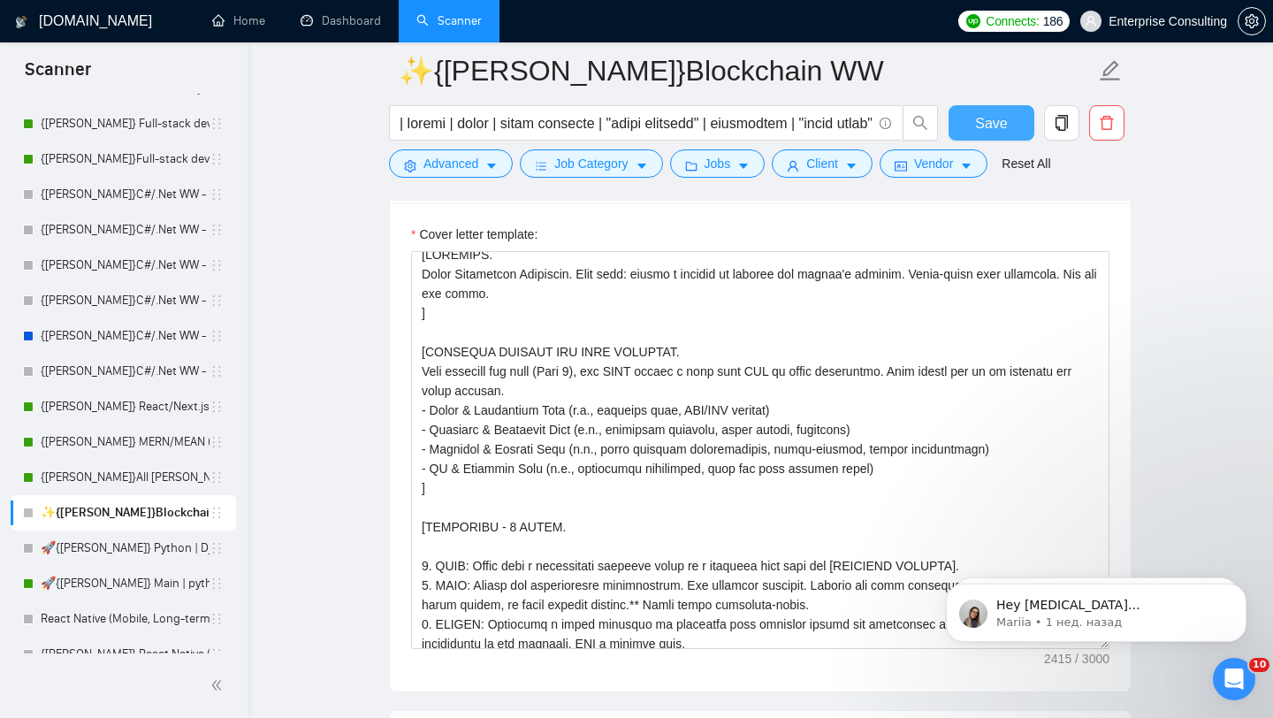
scroll to position [0, 0]
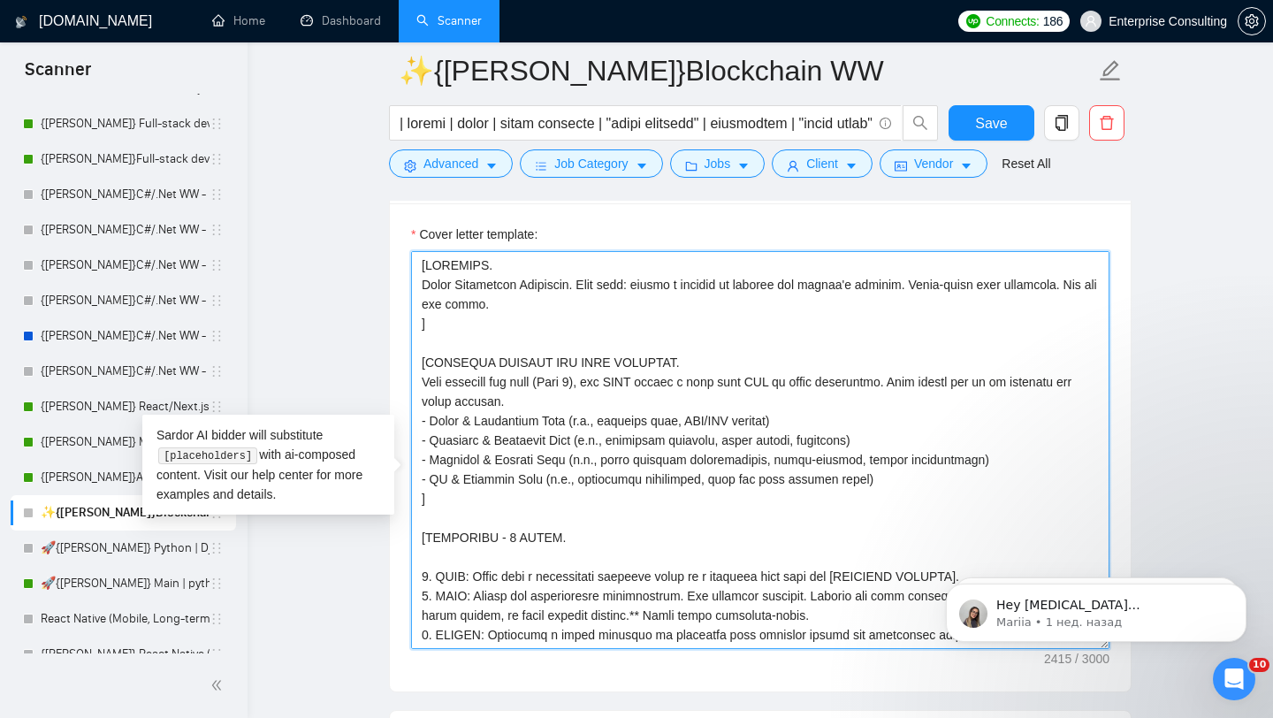
click at [422, 296] on textarea "Cover letter template:" at bounding box center [760, 450] width 698 height 398
click at [512, 327] on textarea "Cover letter template:" at bounding box center [760, 450] width 698 height 398
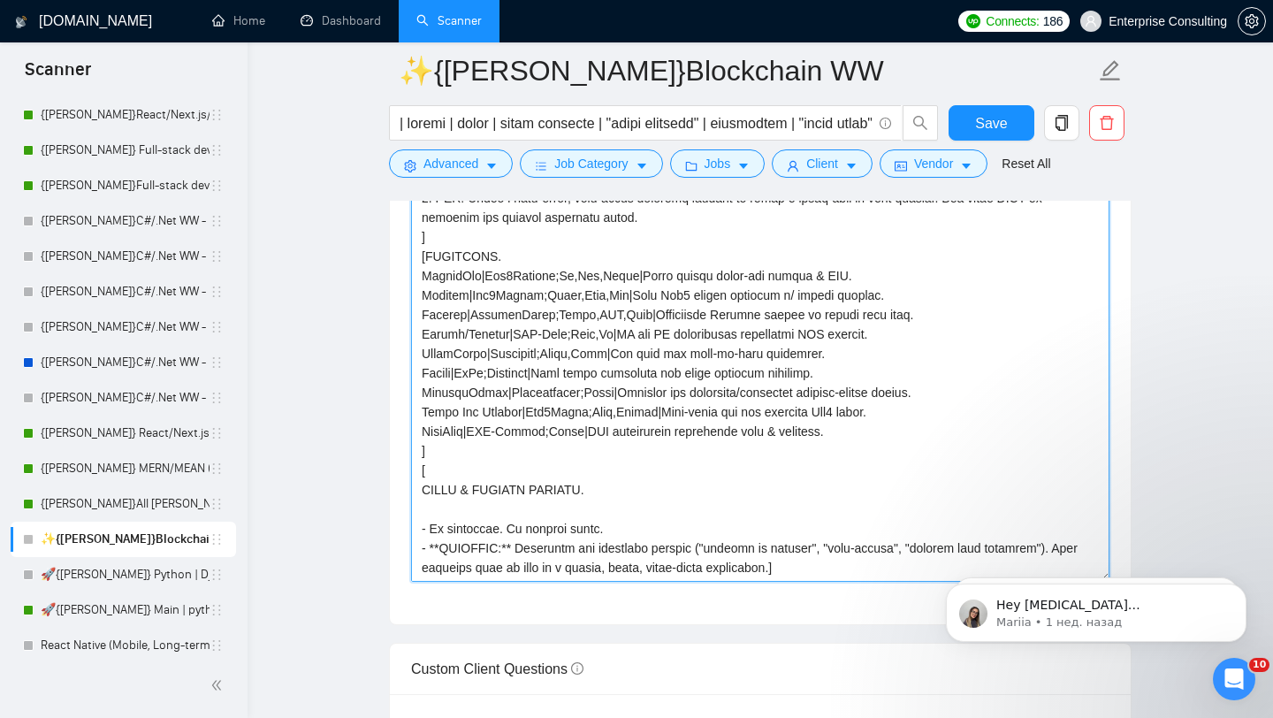
scroll to position [1990, 0]
